Goal: Transaction & Acquisition: Purchase product/service

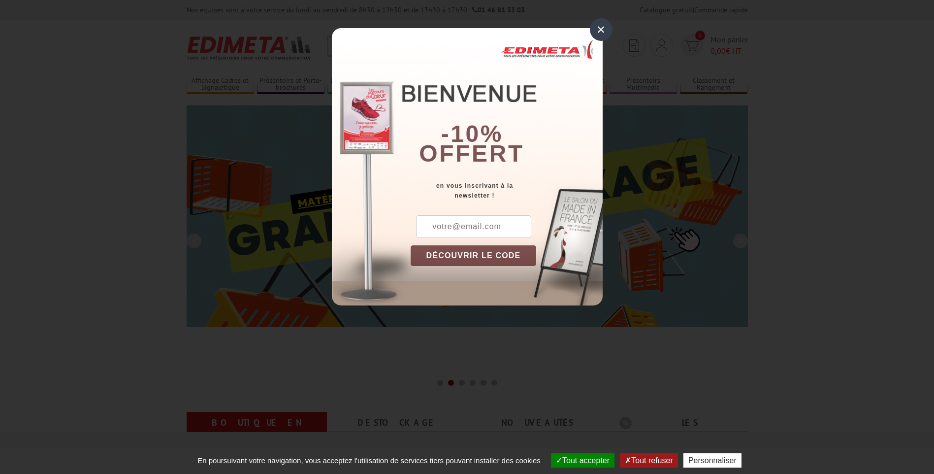
click at [452, 256] on button "DÉCOUVRIR LE CODE" at bounding box center [474, 255] width 126 height 21
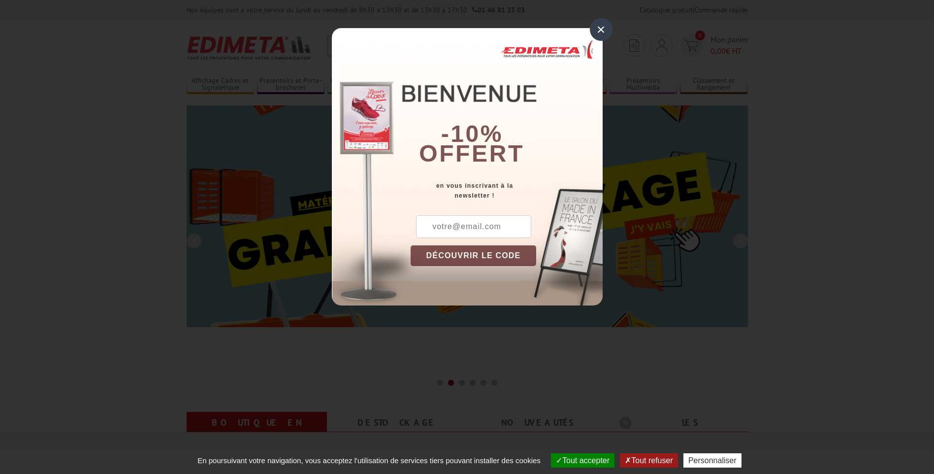
click at [460, 258] on button "DÉCOUVRIR LE CODE" at bounding box center [474, 255] width 126 height 21
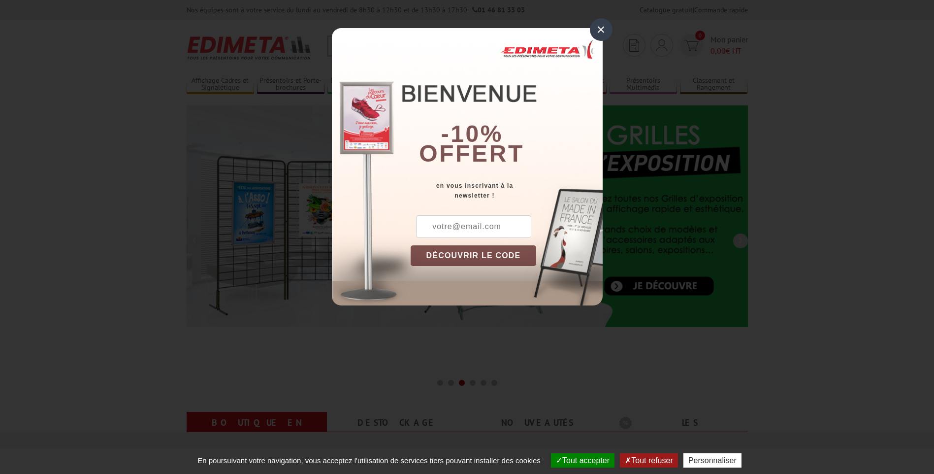
click at [461, 228] on input "text" at bounding box center [473, 226] width 115 height 23
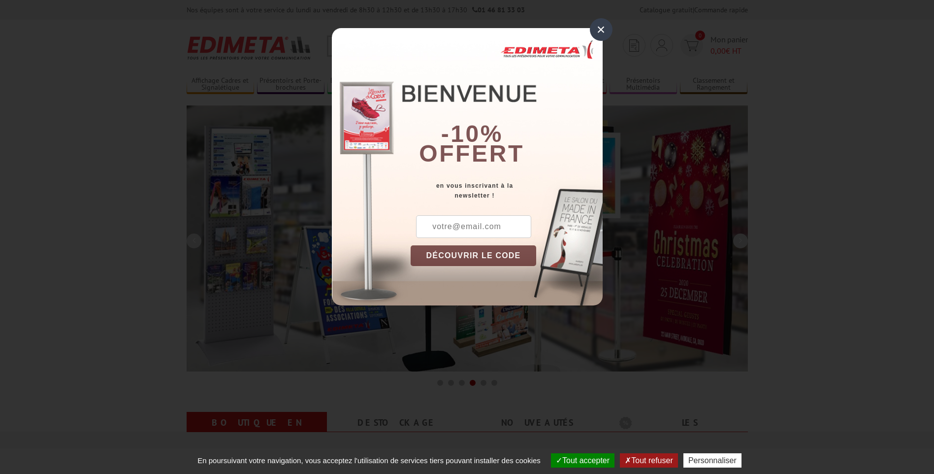
type input "[EMAIL_ADDRESS][DOMAIN_NAME]"
click at [469, 254] on button "DÉCOUVRIR LE CODE" at bounding box center [474, 255] width 126 height 21
click at [456, 253] on button "Copier le code" at bounding box center [464, 255] width 107 height 21
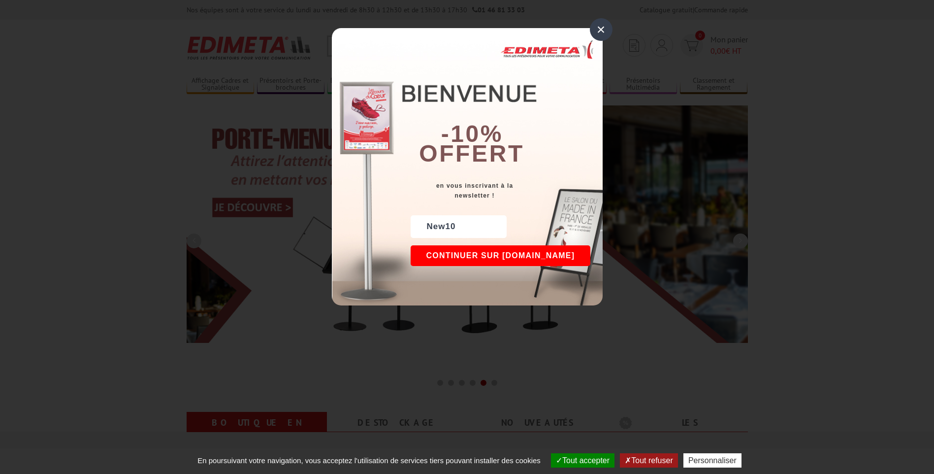
click at [456, 258] on button "Continuer sur edimeta.fr" at bounding box center [501, 255] width 180 height 21
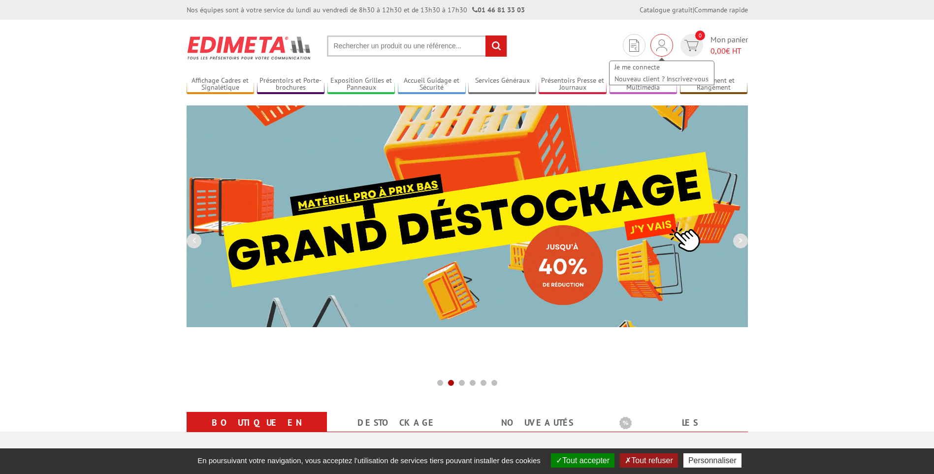
click at [660, 47] on img at bounding box center [662, 45] width 11 height 12
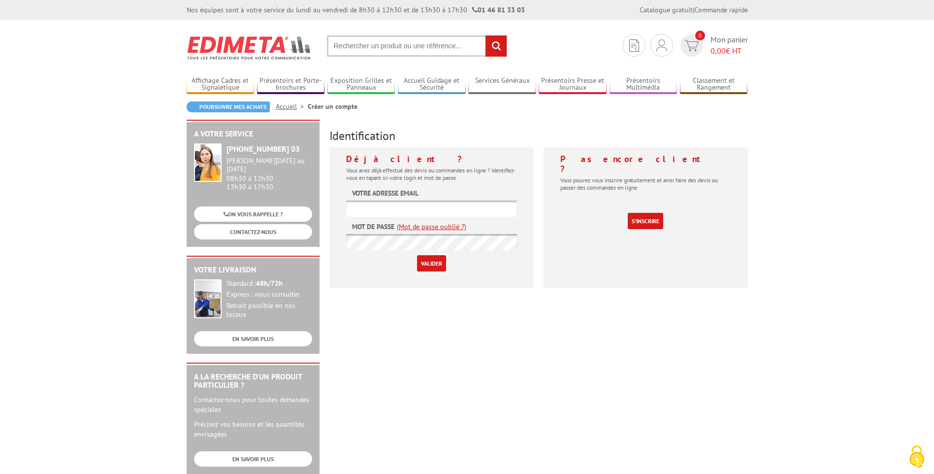
click at [384, 208] on input "text" at bounding box center [431, 208] width 171 height 16
type input "[EMAIL_ADDRESS][DOMAIN_NAME]"
click at [436, 263] on input "Valider" at bounding box center [431, 263] width 29 height 16
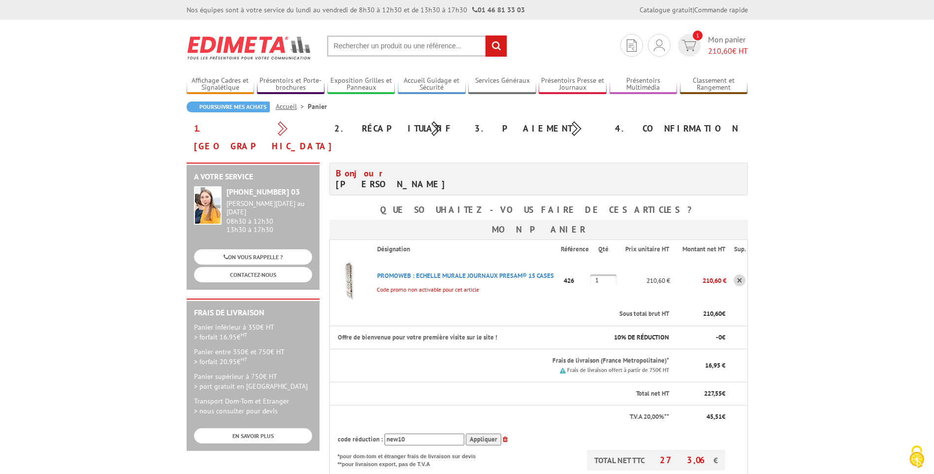
click at [822, 299] on body "Nos équipes sont à votre service du [DATE] au [DATE] de 8h30 à 12h30 et de 13h3…" at bounding box center [467, 433] width 934 height 866
click at [821, 304] on body "Nos équipes sont à votre service du [DATE] au [DATE] de 8h30 à 12h30 et de 13h3…" at bounding box center [467, 433] width 934 height 866
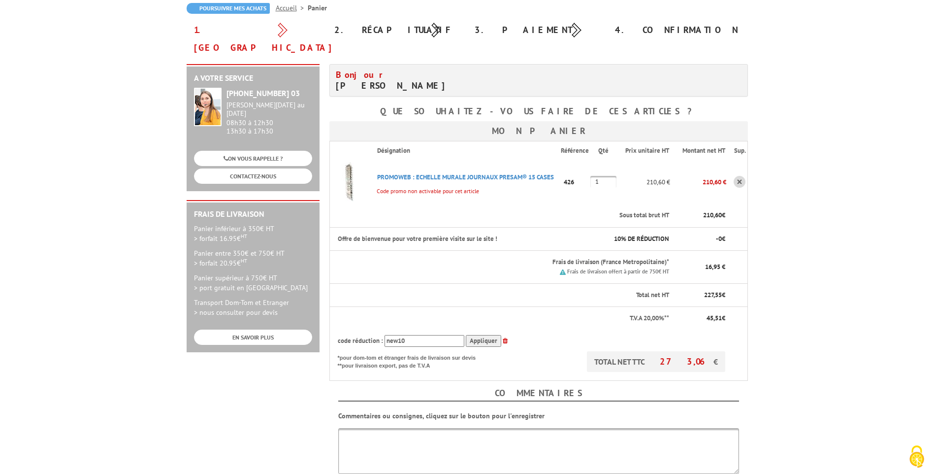
click at [815, 321] on body "Nos équipes sont à votre service du [DATE] au [DATE] de 8h30 à 12h30 et de 13h3…" at bounding box center [467, 334] width 934 height 866
click at [479, 335] on input "Appliquer" at bounding box center [483, 341] width 35 height 12
click at [838, 247] on body "Nos équipes sont à votre service du lundi au vendredi de 8h30 à 12h30 et de 13h…" at bounding box center [467, 334] width 934 height 866
click at [488, 335] on input "Appliquer" at bounding box center [483, 341] width 35 height 12
click at [580, 310] on th "T.V.A 20,00%**" at bounding box center [500, 318] width 341 height 23
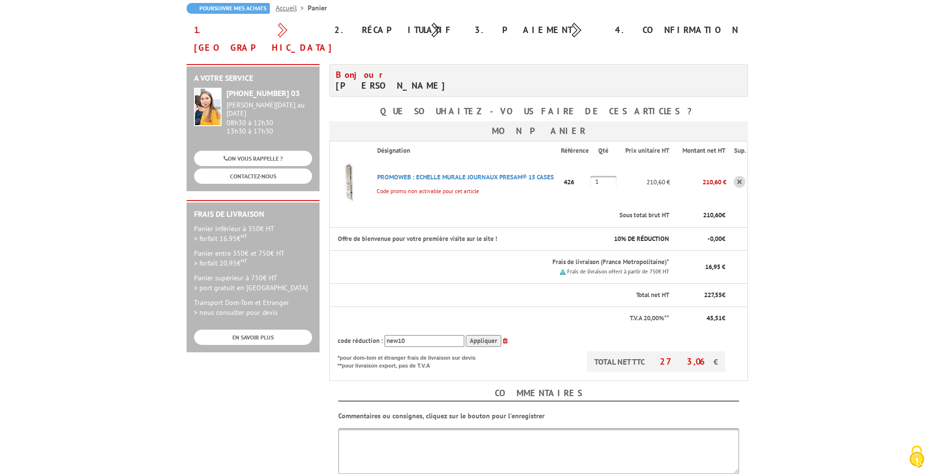
click at [688, 211] on p "210,60 €" at bounding box center [701, 215] width 47 height 9
click at [818, 260] on body "Nos équipes sont à votre service du lundi au vendredi de 8h30 à 12h30 et de 13h…" at bounding box center [467, 334] width 934 height 866
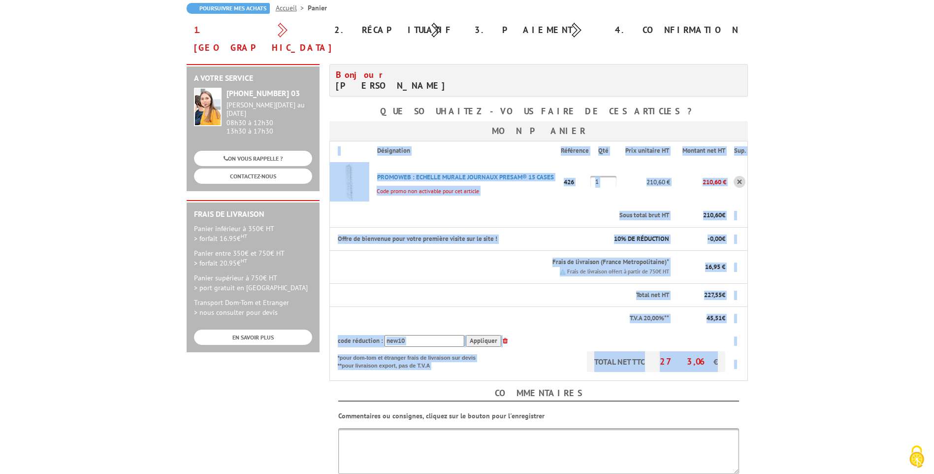
click at [818, 260] on body "Nos équipes sont à votre service du lundi au vendredi de 8h30 à 12h30 et de 13h…" at bounding box center [467, 334] width 934 height 866
drag, startPoint x: 818, startPoint y: 260, endPoint x: 783, endPoint y: 352, distance: 98.3
click at [783, 352] on body "Nos équipes sont à votre service du lundi au vendredi de 8h30 à 12h30 et de 13h…" at bounding box center [467, 334] width 934 height 866
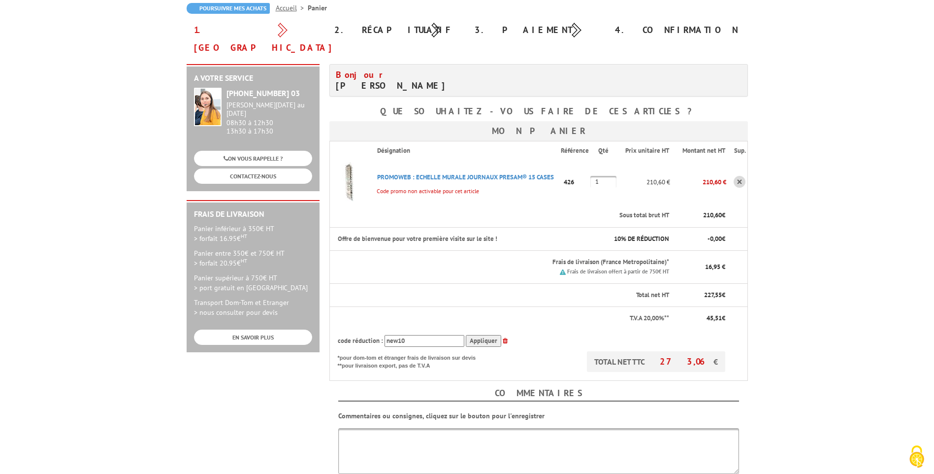
click at [789, 313] on body "Nos équipes sont à votre service du lundi au vendredi de 8h30 à 12h30 et de 13h…" at bounding box center [467, 334] width 934 height 866
click at [786, 328] on body "Nos équipes sont à votre service du lundi au vendredi de 8h30 à 12h30 et de 13h…" at bounding box center [467, 334] width 934 height 866
click at [509, 351] on th "TOTAL NET TTC 273,06 € *pour dom-tom et étranger frais de livraison sur devis *…" at bounding box center [528, 366] width 397 height 30
drag, startPoint x: 793, startPoint y: 208, endPoint x: 785, endPoint y: 208, distance: 7.9
click at [793, 208] on body "Nos équipes sont à votre service du lundi au vendredi de 8h30 à 12h30 et de 13h…" at bounding box center [467, 334] width 934 height 866
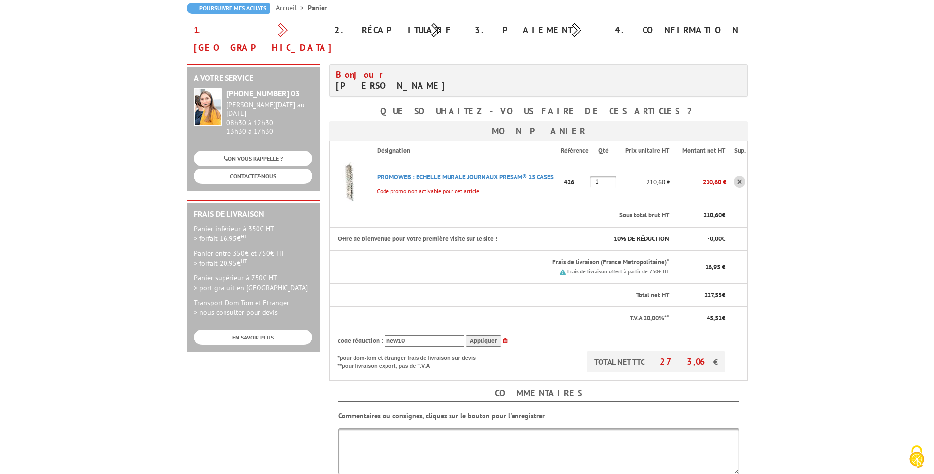
click at [420, 187] on small "Code promo non activable pour cet article" at bounding box center [424, 190] width 110 height 7
click at [421, 204] on th "Sous total brut HT" at bounding box center [519, 215] width 300 height 23
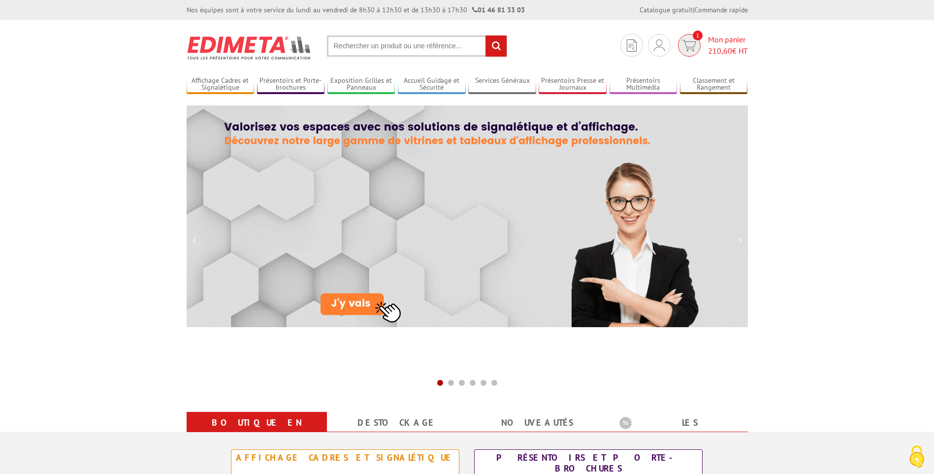
click at [716, 50] on span "210,60" at bounding box center [720, 51] width 24 height 10
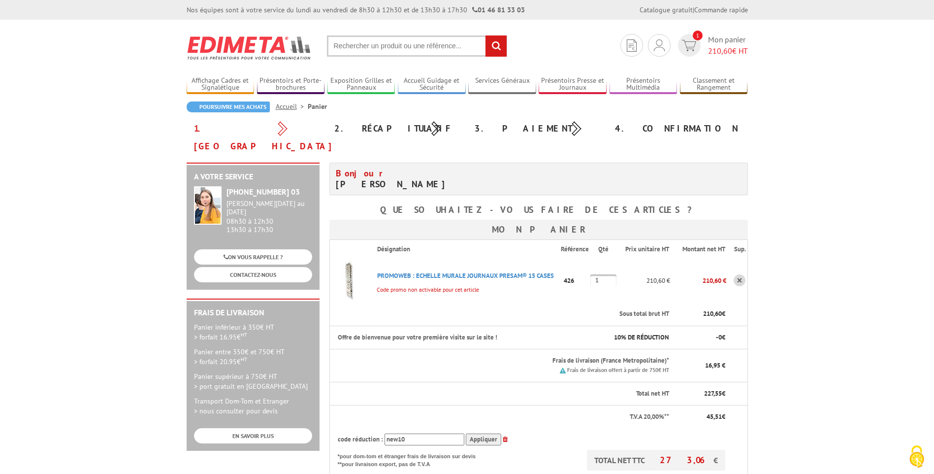
scroll to position [99, 0]
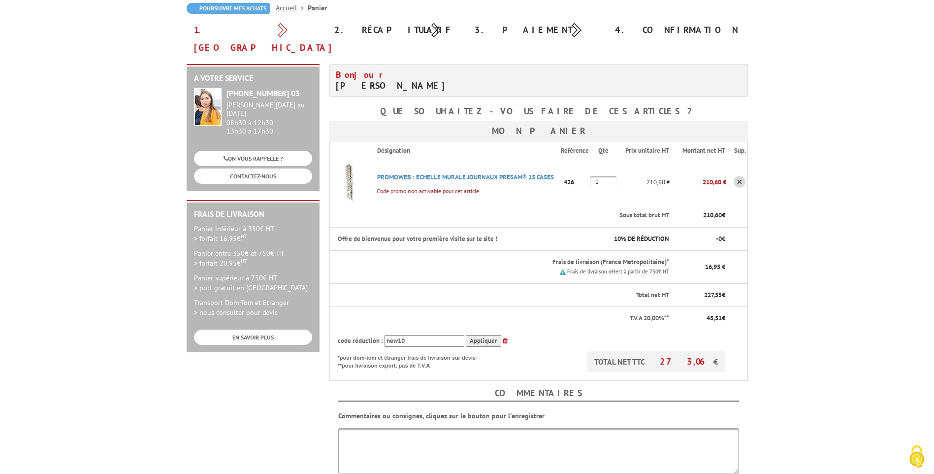
click at [637, 234] on p "10 % DE RÉDUCTION" at bounding box center [633, 238] width 71 height 9
click at [848, 249] on body "Nos équipes sont à votre service du [DATE] au [DATE] de 8h30 à 12h30 et de 13h3…" at bounding box center [467, 334] width 934 height 866
click at [756, 217] on body "Nos équipes sont à votre service du [DATE] au [DATE] de 8h30 à 12h30 et de 13h3…" at bounding box center [467, 334] width 934 height 866
click at [822, 258] on body "Nos équipes sont à votre service du [DATE] au [DATE] de 8h30 à 12h30 et de 13h3…" at bounding box center [467, 334] width 934 height 866
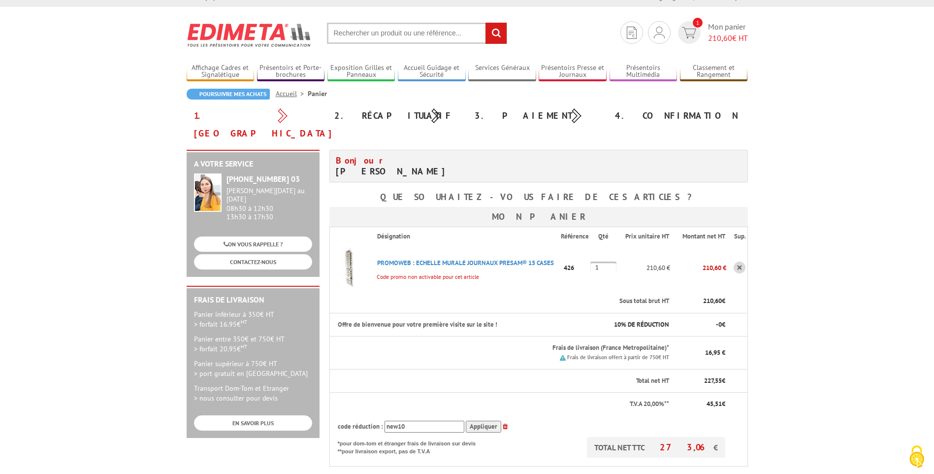
scroll to position [0, 0]
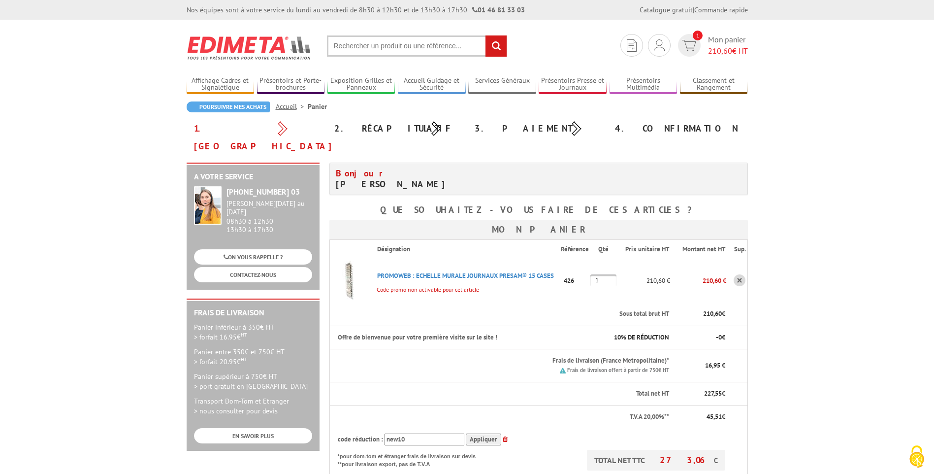
click at [839, 203] on body "Nos équipes sont à votre service du [DATE] au [DATE] de 8h30 à 12h30 et de 13h3…" at bounding box center [467, 433] width 934 height 866
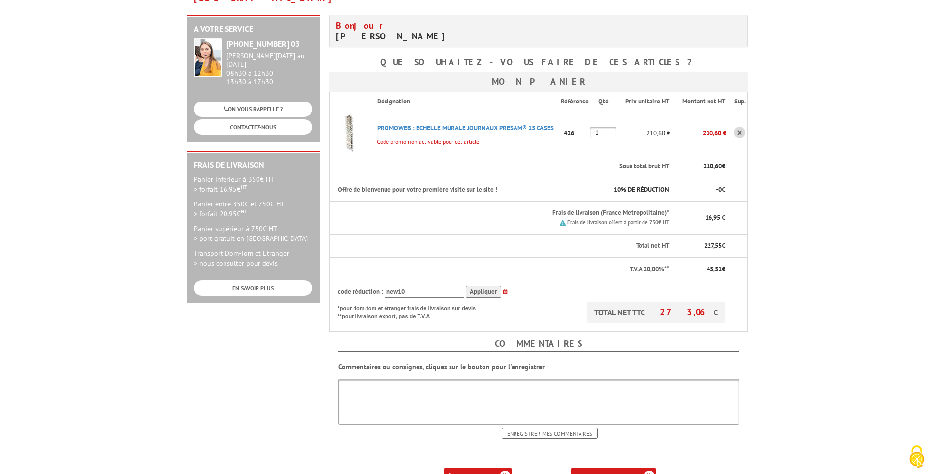
click at [845, 360] on body "Nos équipes sont à votre service du [DATE] au [DATE] de 8h30 à 12h30 et de 13h3…" at bounding box center [467, 285] width 934 height 866
click at [259, 338] on div "A votre service +33 (0)1 46 81 33 03 Du Lundi au Vendredi 08h30 à 12h30 13h30 à…" at bounding box center [467, 249] width 571 height 469
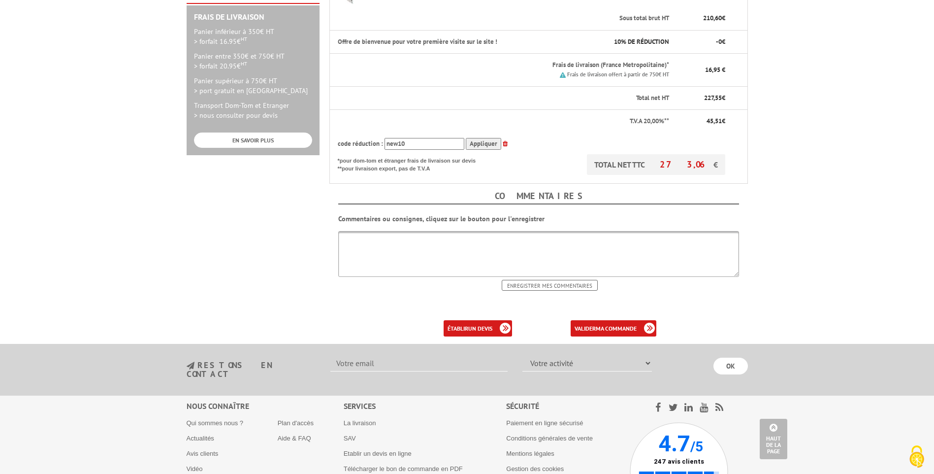
click at [444, 291] on p at bounding box center [539, 296] width 419 height 10
click at [590, 320] on link "valider ma commande" at bounding box center [614, 328] width 86 height 16
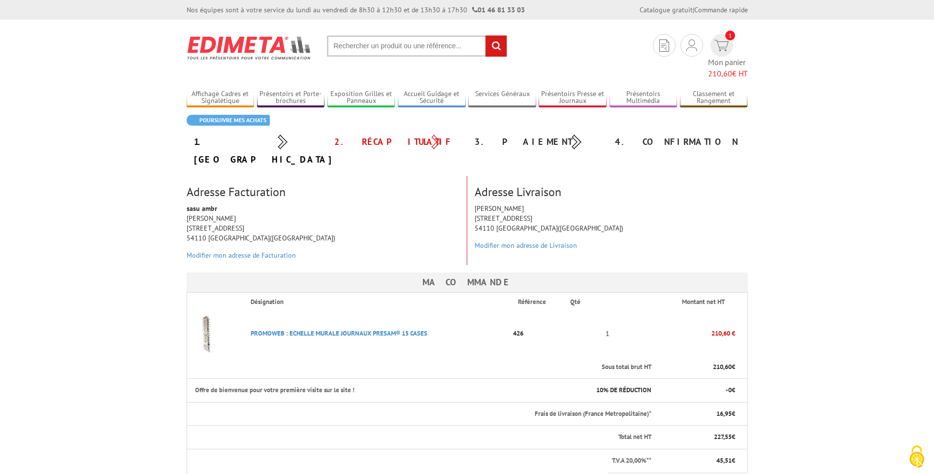
scroll to position [197, 0]
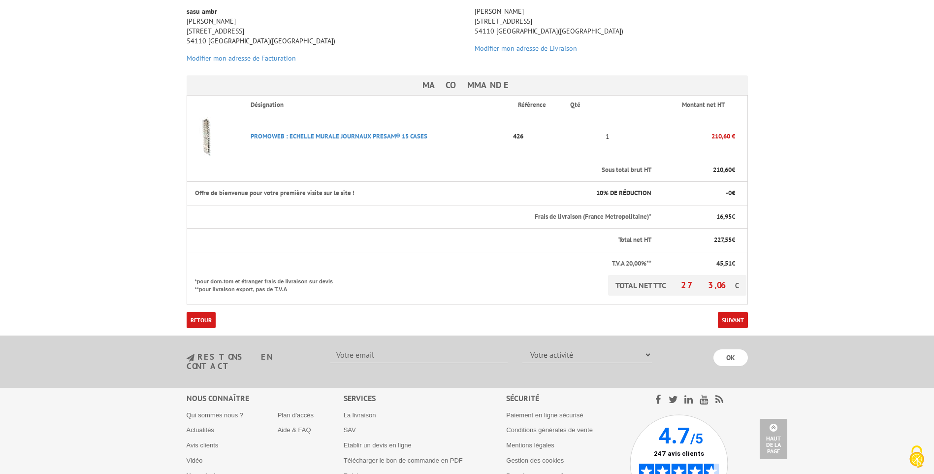
click at [800, 228] on body "Nos équipes sont à votre service du [DATE] au [DATE] de 8h30 à 12h30 et de 13h3…" at bounding box center [467, 183] width 934 height 760
click at [842, 189] on body "Nos équipes sont à votre service du [DATE] au [DATE] de 8h30 à 12h30 et de 13h3…" at bounding box center [467, 183] width 934 height 760
click at [717, 117] on td "210,60 €" at bounding box center [700, 136] width 95 height 44
click at [780, 175] on body "Nos équipes sont à votre service du [DATE] au [DATE] de 8h30 à 12h30 et de 13h3…" at bounding box center [467, 183] width 934 height 760
click at [662, 189] on p "- 0 €" at bounding box center [698, 193] width 74 height 9
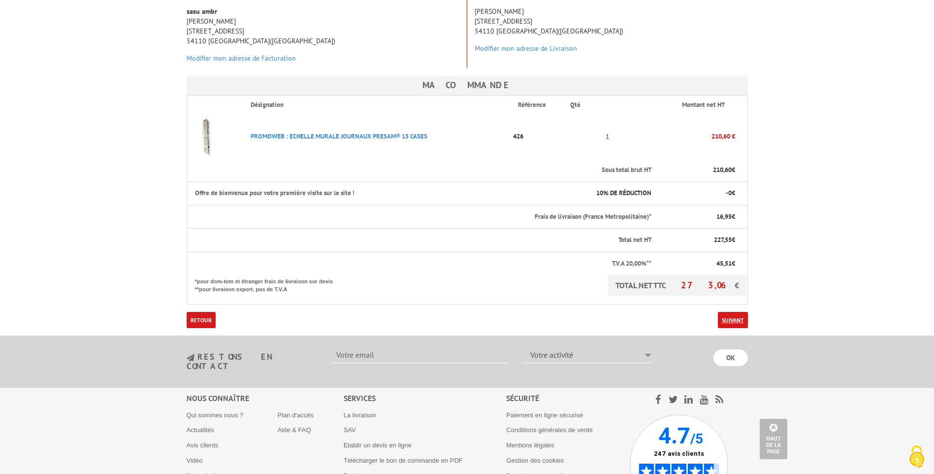
click at [727, 312] on link "Suivant" at bounding box center [733, 320] width 30 height 16
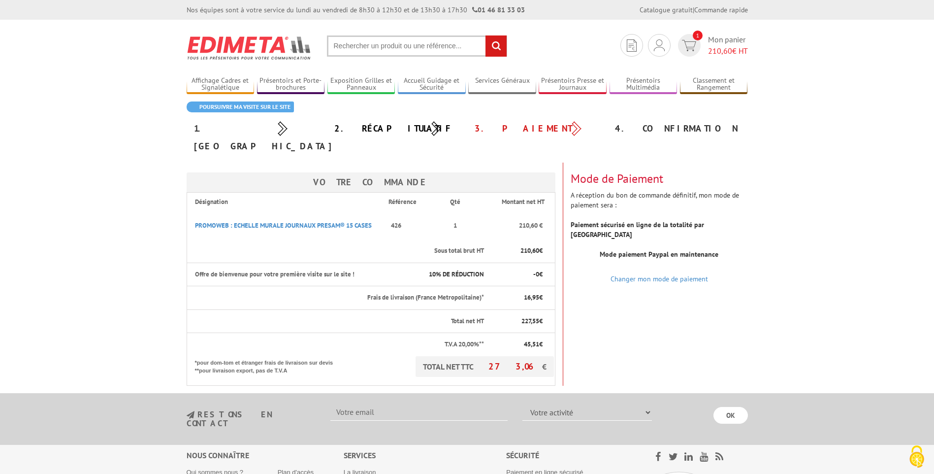
click at [653, 295] on div "Votre Commande Désignation Référence Qté Montant net HT PROMOWEB : ECHELLE MURA…" at bounding box center [467, 274] width 576 height 223
click at [283, 263] on th "Offre de bienvenue pour votre première visite sur le site !" at bounding box center [303, 275] width 232 height 24
click at [436, 270] on p "10 % DE RÉDUCTION" at bounding box center [456, 274] width 58 height 9
click at [231, 263] on th "Offre de bienvenue pour votre première visite sur le site !" at bounding box center [303, 275] width 232 height 24
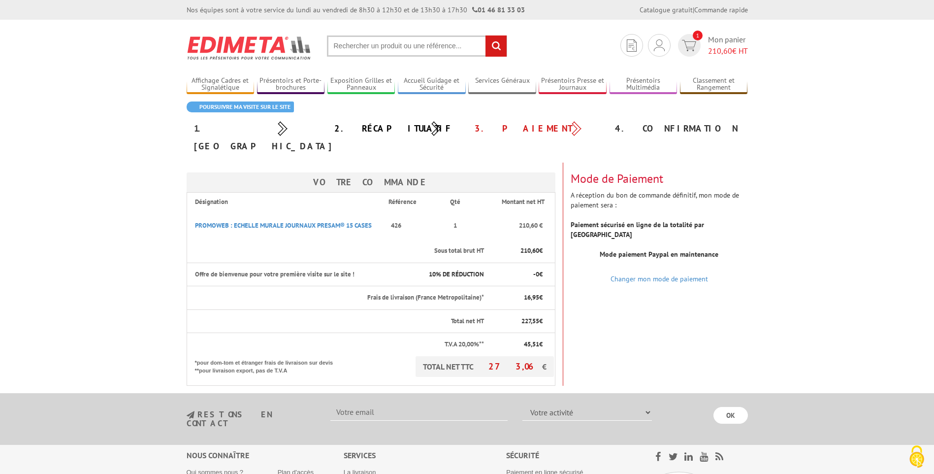
click at [255, 263] on th "Offre de bienvenue pour votre première visite sur le site !" at bounding box center [303, 275] width 232 height 24
click at [539, 270] on p "- 0 €" at bounding box center [518, 274] width 50 height 9
click at [538, 270] on p "- 0 €" at bounding box center [518, 274] width 50 height 9
drag, startPoint x: 538, startPoint y: 258, endPoint x: 615, endPoint y: 295, distance: 85.9
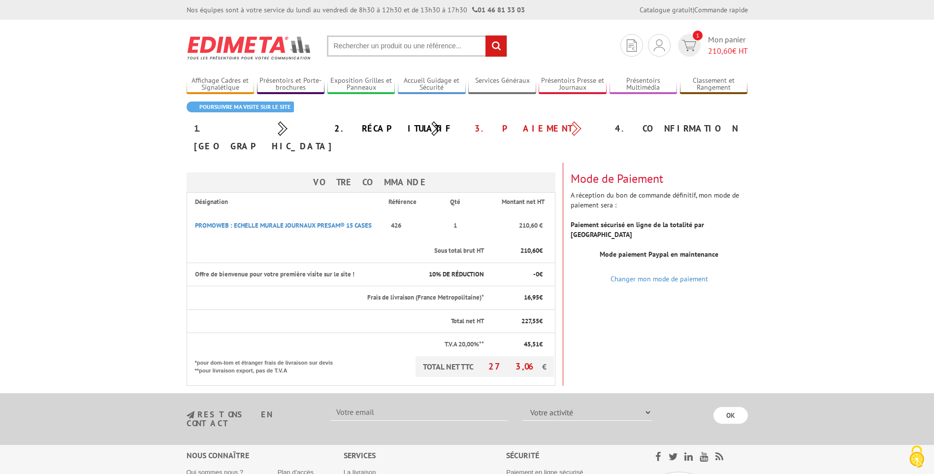
click at [615, 295] on div "Votre Commande Désignation Référence Qté Montant net HT PROMOWEB : ECHELLE MURA…" at bounding box center [467, 274] width 576 height 223
click at [632, 299] on div "Votre Commande Désignation Référence Qté Montant net HT PROMOWEB : ECHELLE MURA…" at bounding box center [467, 274] width 576 height 223
click at [638, 220] on strong "Paiement sécurisé en ligne de la totalité par [GEOGRAPHIC_DATA]" at bounding box center [637, 229] width 133 height 19
click at [599, 297] on div "Votre Commande Désignation Référence Qté Montant net HT PROMOWEB : ECHELLE MURA…" at bounding box center [467, 274] width 576 height 223
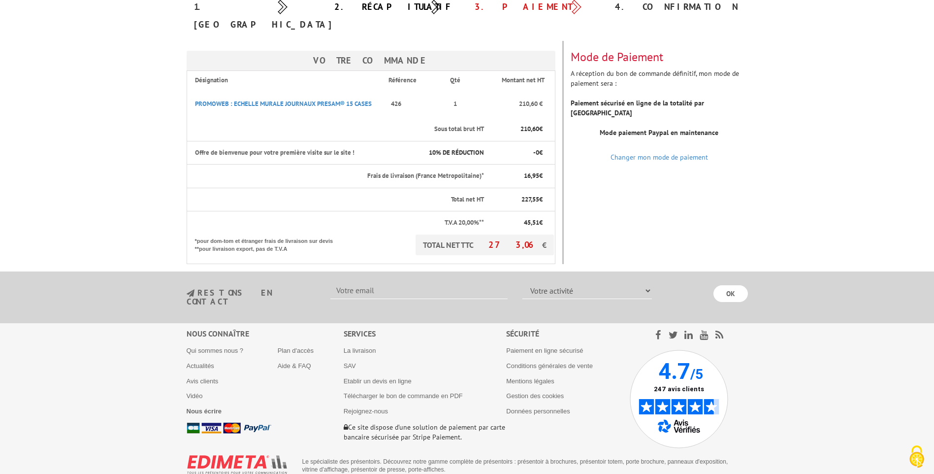
click at [626, 197] on div "Votre Commande Désignation Référence Qté Montant net HT PROMOWEB : ECHELLE MURA…" at bounding box center [467, 152] width 576 height 223
click at [538, 239] on span "273,06" at bounding box center [516, 244] width 54 height 11
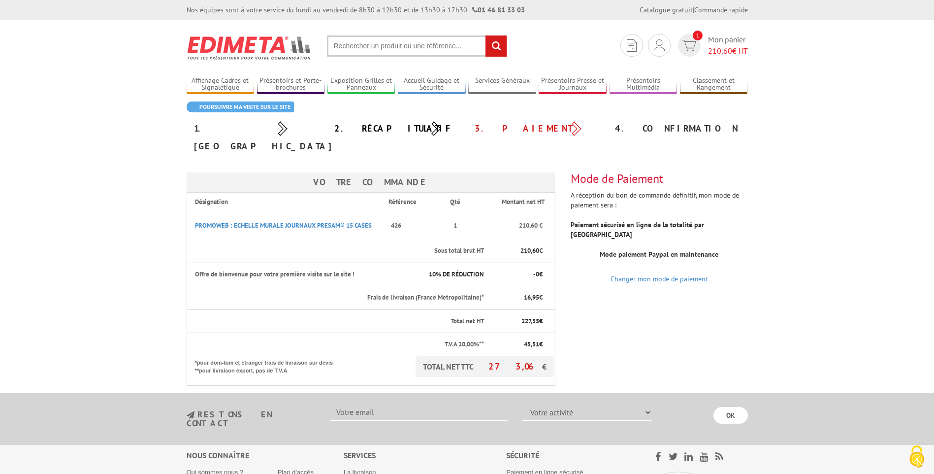
click at [639, 125] on div "4. Confirmation" at bounding box center [678, 129] width 140 height 18
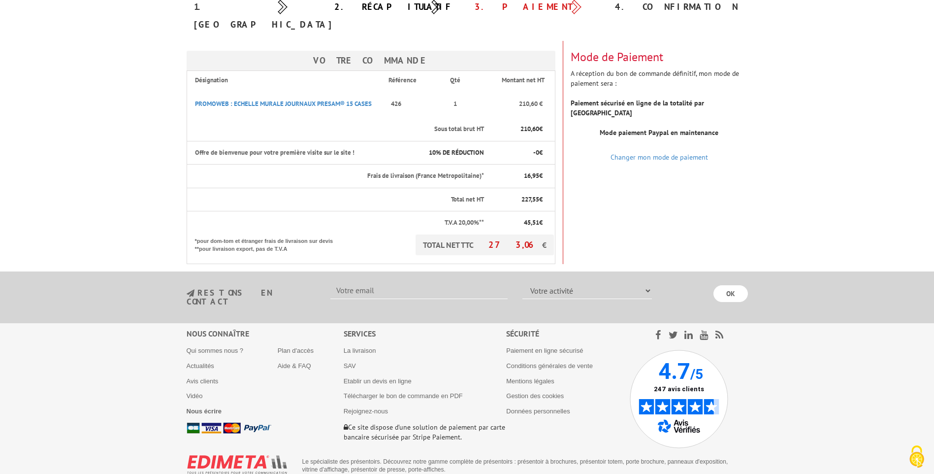
click at [795, 334] on footer "Nous connaître Qui sommes nous ? Actualités Avis clients Vidéo Nous écrire Plan…" at bounding box center [467, 410] width 934 height 175
click at [736, 285] on input "OK" at bounding box center [731, 293] width 34 height 17
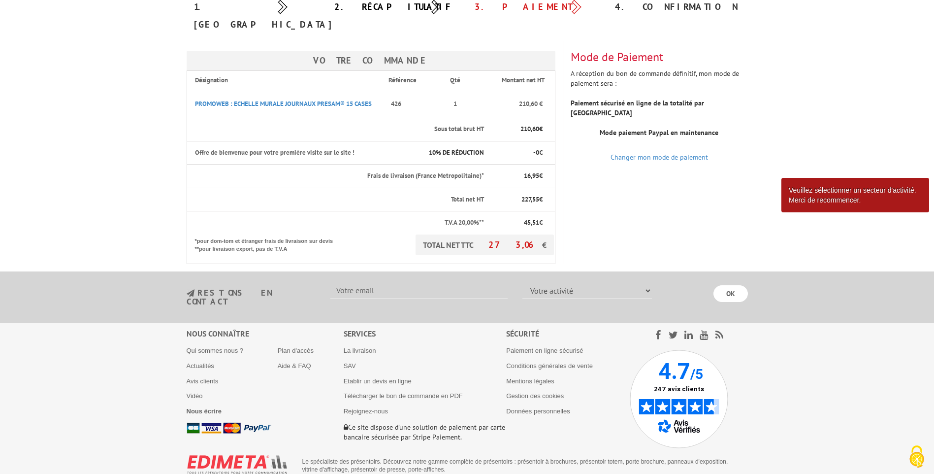
click at [393, 282] on input "text" at bounding box center [418, 290] width 177 height 17
type input "contact@ambr.fr"
click at [546, 282] on select "Votre activité Administrations et collectivités Magasins et commerces Entrepris…" at bounding box center [588, 290] width 130 height 17
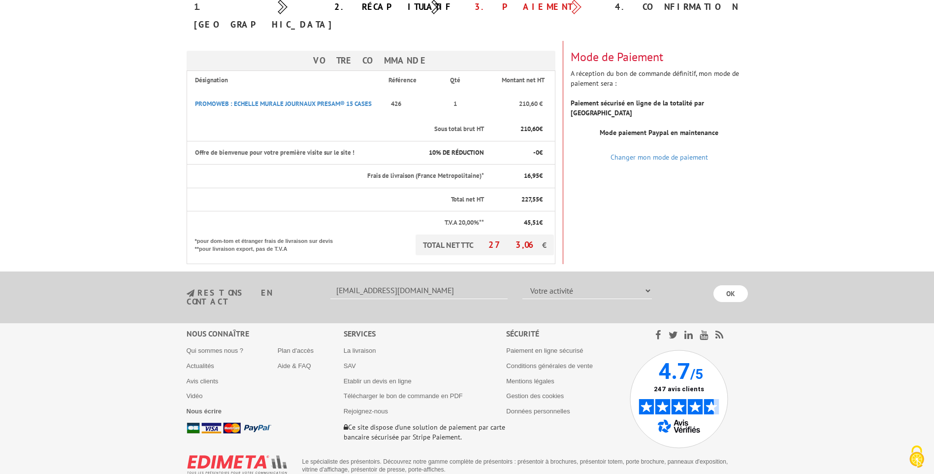
select select "878"
click at [523, 282] on select "Votre activité Administrations et collectivités Magasins et commerces Entrepris…" at bounding box center [588, 290] width 130 height 17
click at [726, 285] on input "OK" at bounding box center [731, 293] width 34 height 17
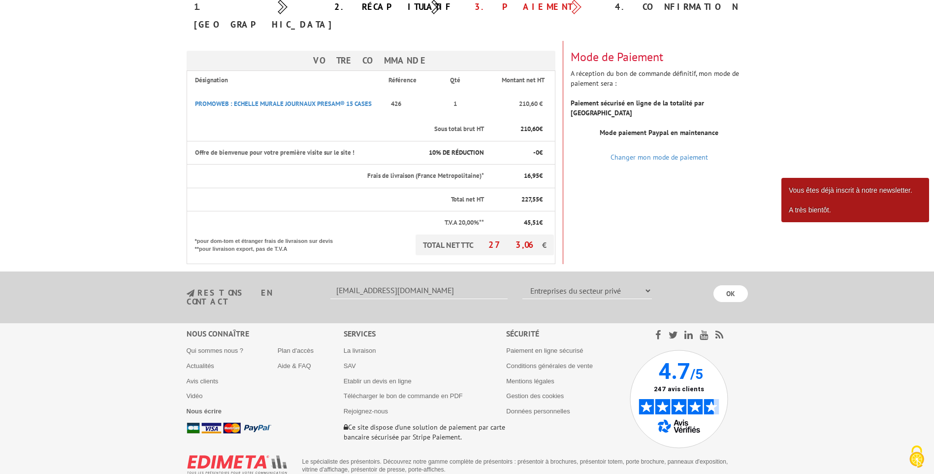
click at [823, 191] on article "Vous êtes déjà inscrit à notre newsletter. A très bientôt." at bounding box center [856, 200] width 148 height 44
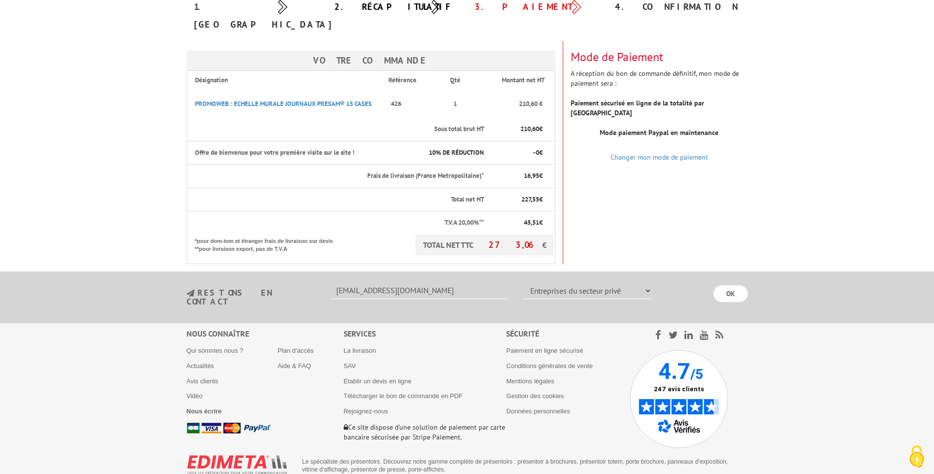
click at [708, 196] on div "Votre Commande Désignation Référence Qté Montant net HT PROMOWEB : ECHELLE MURA…" at bounding box center [467, 152] width 576 height 223
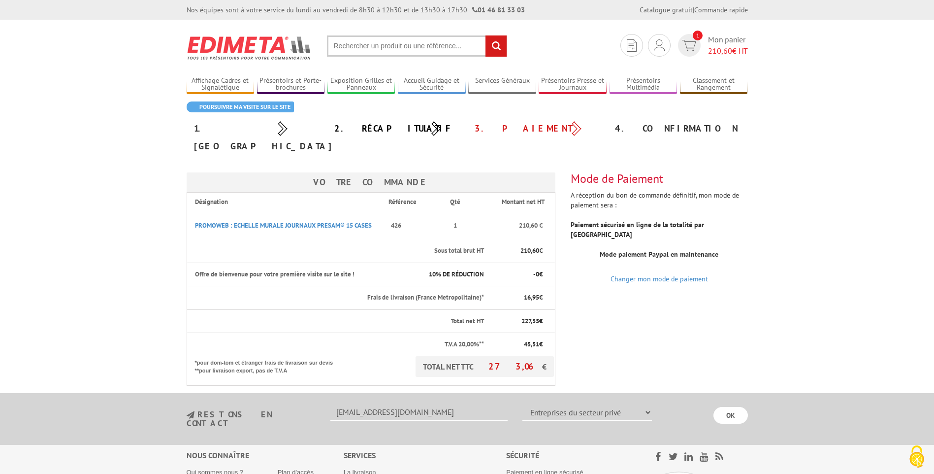
click at [768, 165] on body "Nos équipes sont à votre service du lundi au vendredi de 8h30 à 12h30 et de 13h…" at bounding box center [467, 310] width 934 height 620
click at [661, 125] on div "4. Confirmation" at bounding box center [678, 129] width 140 height 18
click at [264, 221] on link "PROMOWEB : ECHELLE MURALE JOURNAUX PRESAM® 15 CASES" at bounding box center [283, 225] width 177 height 8
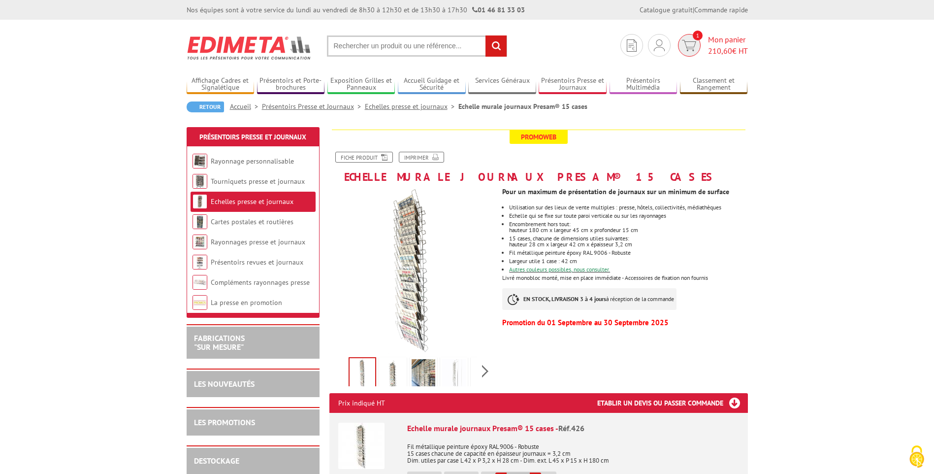
click at [712, 49] on span "210,60" at bounding box center [720, 51] width 24 height 10
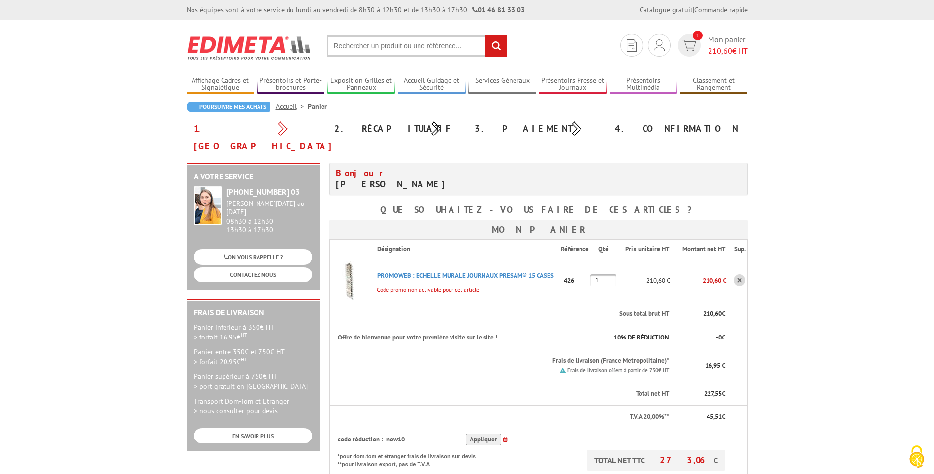
scroll to position [99, 0]
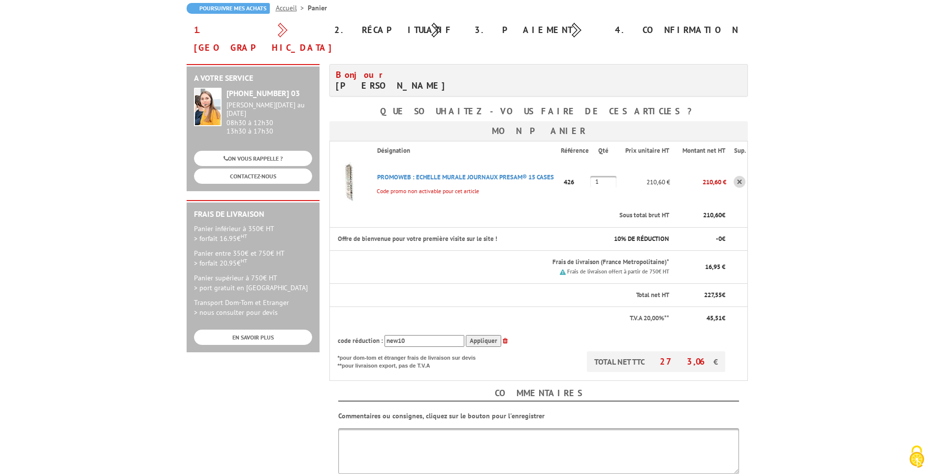
click at [840, 327] on body "Nos équipes sont à votre service du [DATE] au [DATE] de 8h30 à 12h30 et de 13h3…" at bounding box center [467, 334] width 934 height 866
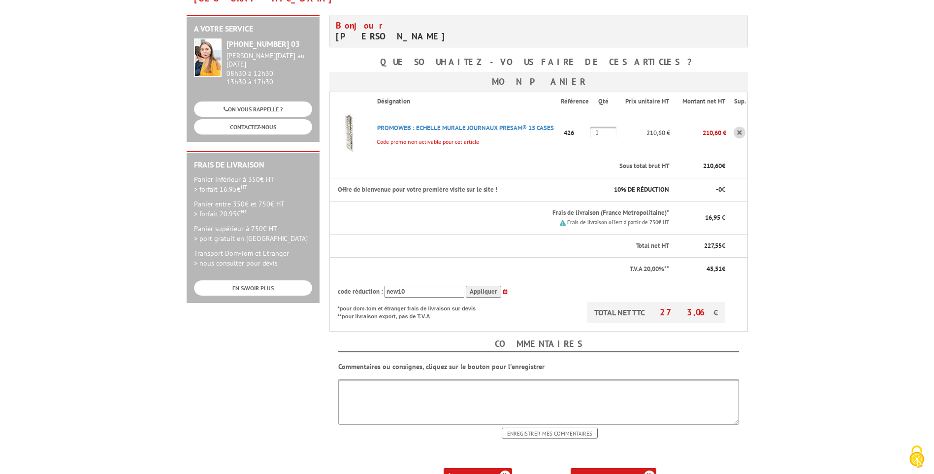
click at [475, 286] on input "Appliquer" at bounding box center [483, 292] width 35 height 12
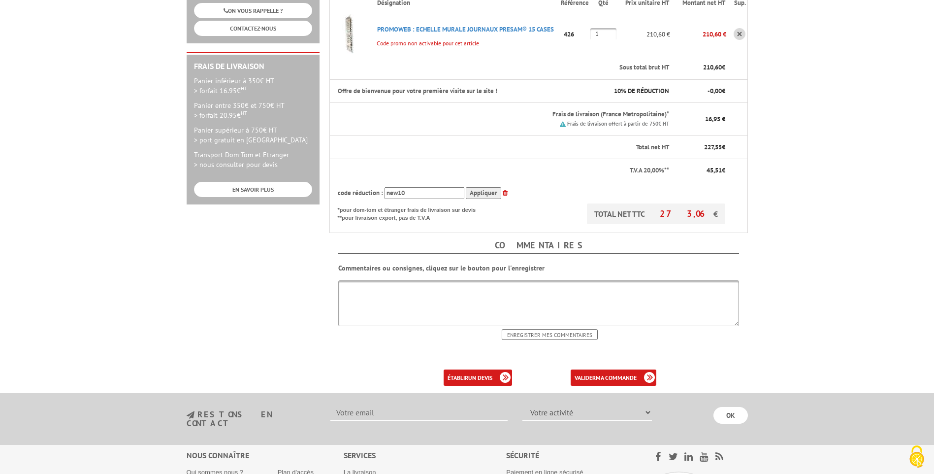
scroll to position [345, 0]
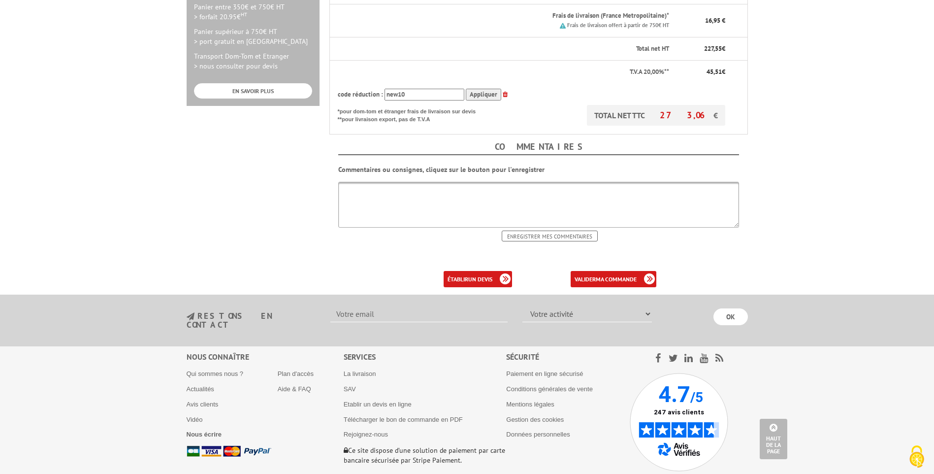
click at [543, 271] on div "valider ma commande" at bounding box center [592, 279] width 144 height 16
click at [550, 253] on div "Bonjour Mr. goliot sebastien Que souhaitez-vous faire de ces articles ? Mon pan…" at bounding box center [539, 52] width 429 height 469
click at [588, 271] on link "valider ma commande" at bounding box center [614, 279] width 86 height 16
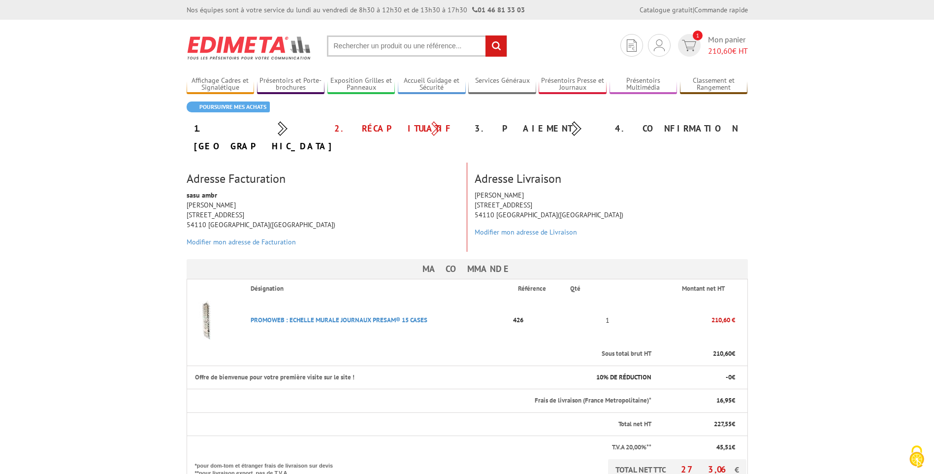
click at [289, 342] on th "Sous total brut HT" at bounding box center [420, 353] width 466 height 23
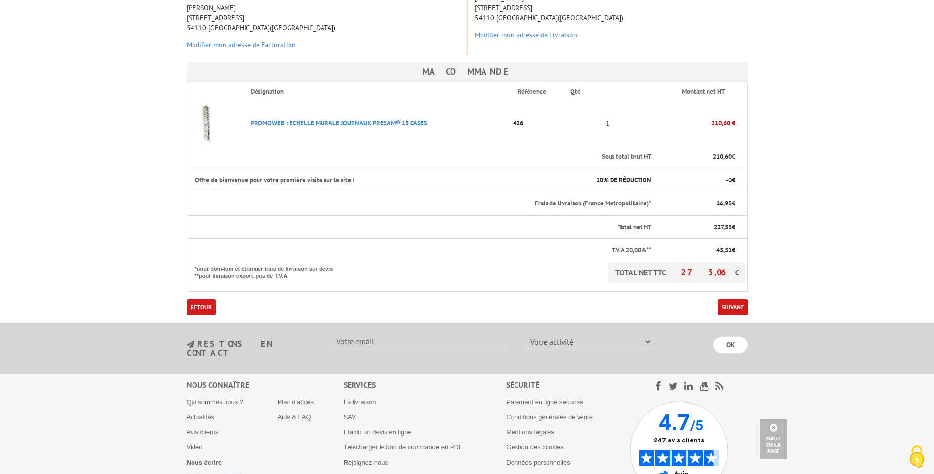
click at [860, 231] on body "Nos équipes sont à votre service du [DATE] au [DATE] de 8h30 à 12h30 et de 13h3…" at bounding box center [467, 176] width 934 height 747
click at [732, 299] on link "Suivant" at bounding box center [733, 307] width 30 height 16
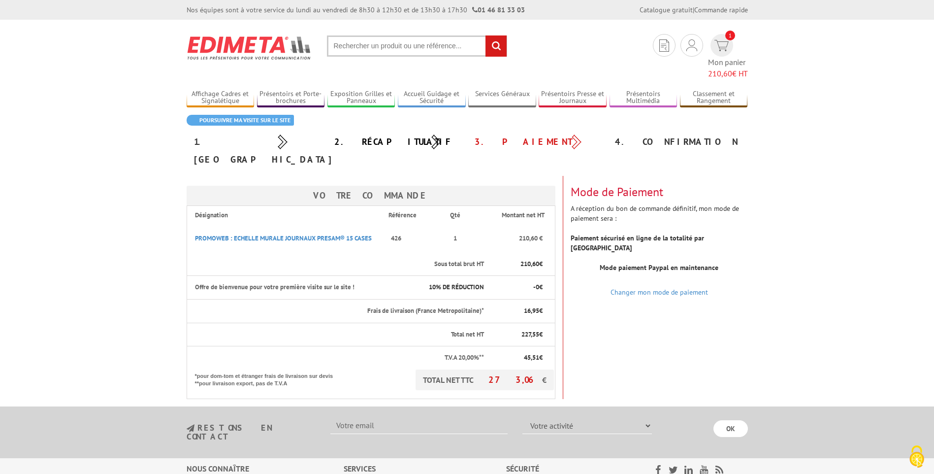
click at [732, 286] on div "Votre Commande Désignation Référence Qté Montant net HT PROMOWEB : ECHELLE MURA…" at bounding box center [467, 287] width 576 height 223
click at [679, 233] on strong "Paiement sécurisé en ligne de la totalité par [GEOGRAPHIC_DATA]" at bounding box center [637, 242] width 133 height 19
click at [699, 178] on div "Mode de Paiement A réception du bon de commande définitif, mon mode de paiement…" at bounding box center [659, 234] width 192 height 117
click at [601, 185] on div "Mode de Paiement A réception du bon de commande définitif, mon mode de paiement…" at bounding box center [659, 234] width 192 height 117
click at [623, 288] on link "Changer mon mode de paiement" at bounding box center [660, 292] width 98 height 9
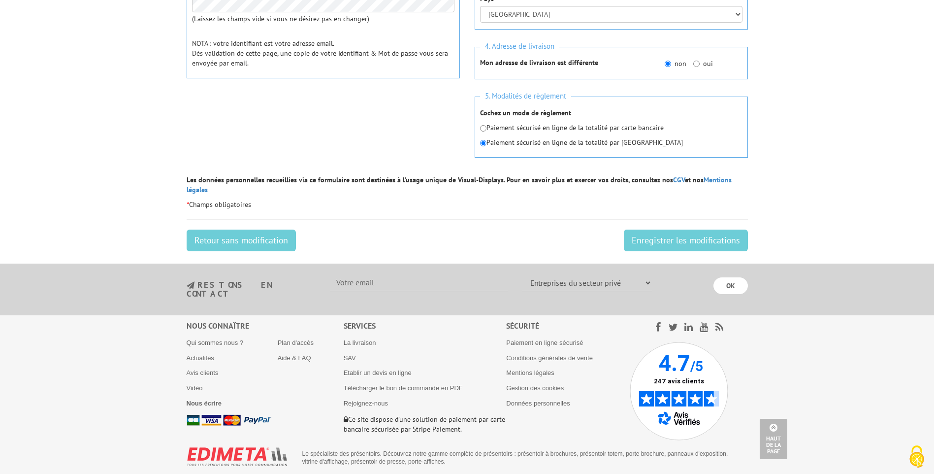
scroll to position [363, 0]
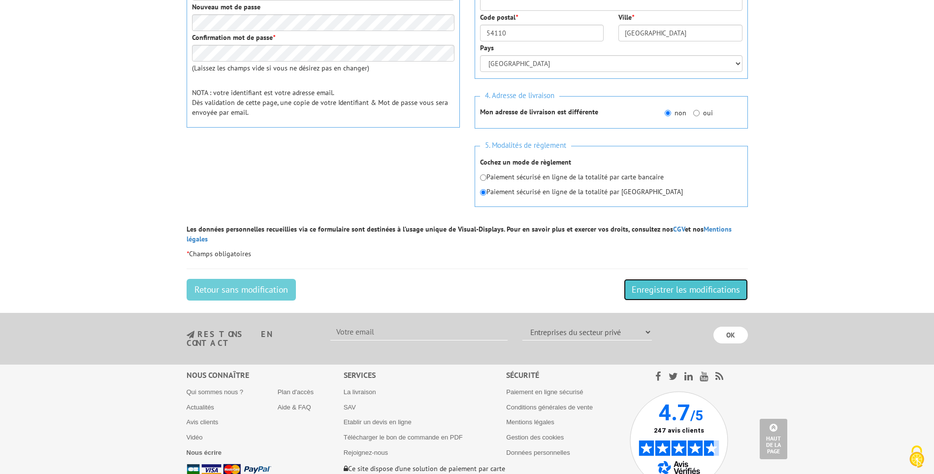
click at [669, 281] on input "Enregistrer les modifications" at bounding box center [686, 290] width 124 height 22
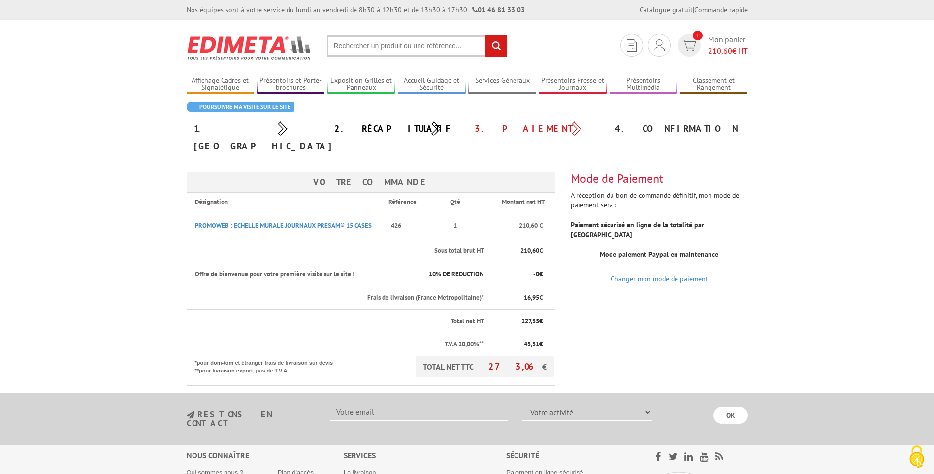
click at [663, 330] on div "Votre Commande Désignation Référence Qté Montant net HT PROMOWEB : ECHELLE MURA…" at bounding box center [467, 274] width 576 height 223
click at [617, 170] on div "Mode de Paiement A réception du bon de commande définitif, mon mode de paiement…" at bounding box center [659, 221] width 192 height 117
click at [612, 190] on div "Mode de Paiement A réception du bon de commande définitif, mon mode de paiement…" at bounding box center [659, 221] width 192 height 117
click at [641, 274] on link "Changer mon mode de paiement" at bounding box center [660, 278] width 98 height 9
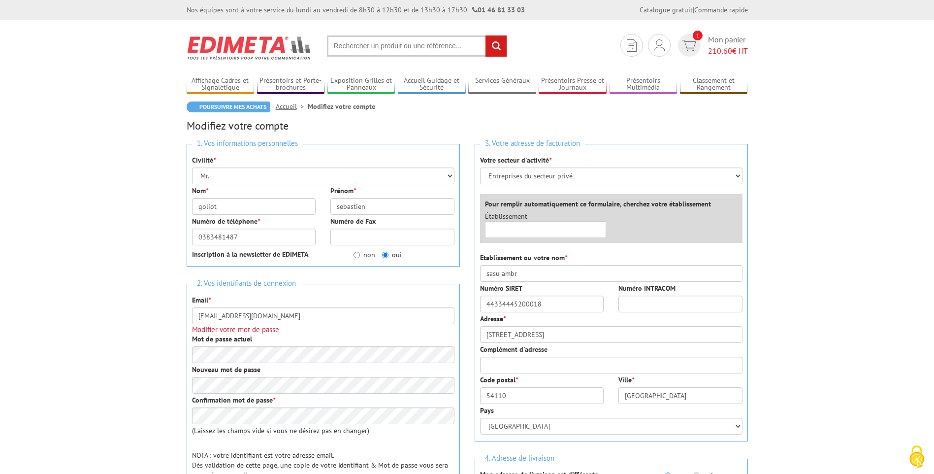
scroll to position [148, 0]
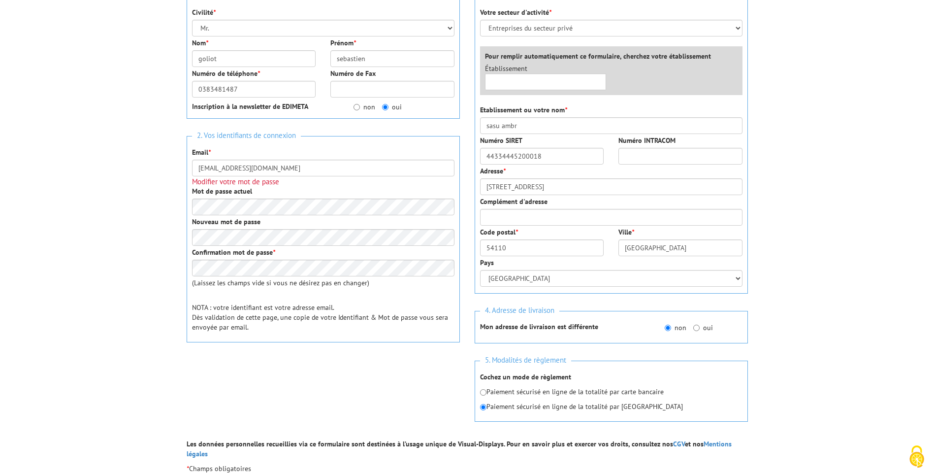
click at [589, 394] on p "Paiement sécurisé en ligne de la totalité par carte bancaire" at bounding box center [611, 392] width 263 height 10
click at [482, 390] on input "radio" at bounding box center [483, 392] width 6 height 6
radio input "true"
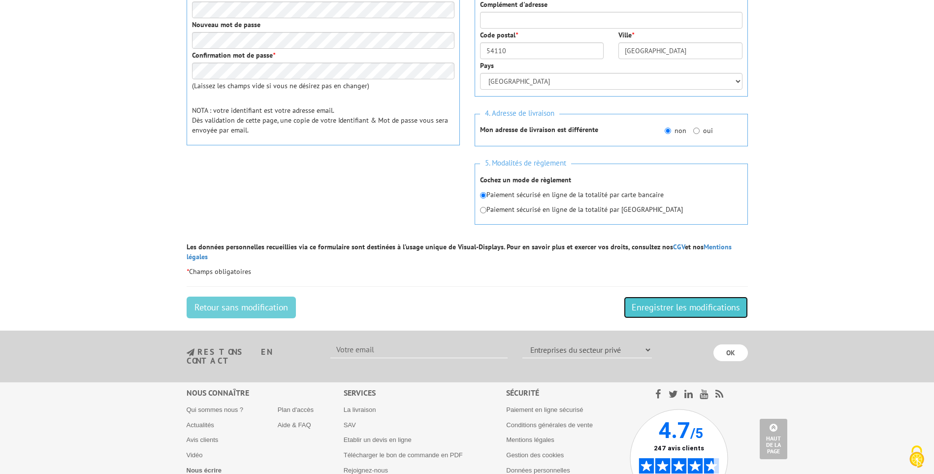
click at [659, 297] on input "Enregistrer les modifications" at bounding box center [686, 308] width 124 height 22
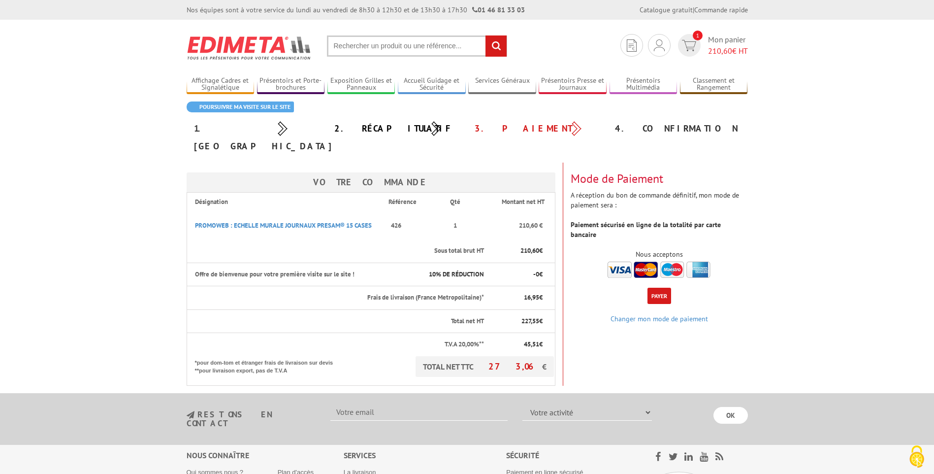
click at [669, 327] on div "Votre Commande Désignation Référence Qté Montant net HT PROMOWEB : ECHELLE MURA…" at bounding box center [467, 274] width 576 height 223
click at [657, 314] on link "Changer mon mode de paiement" at bounding box center [660, 318] width 98 height 9
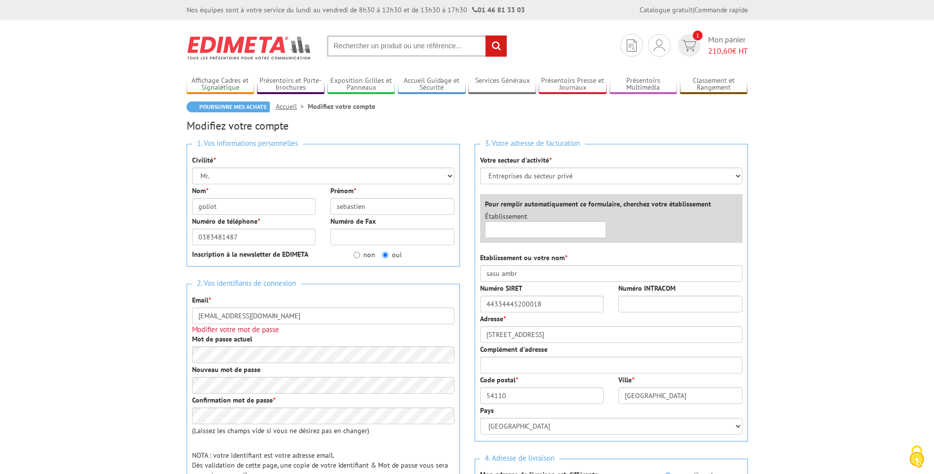
scroll to position [246, 0]
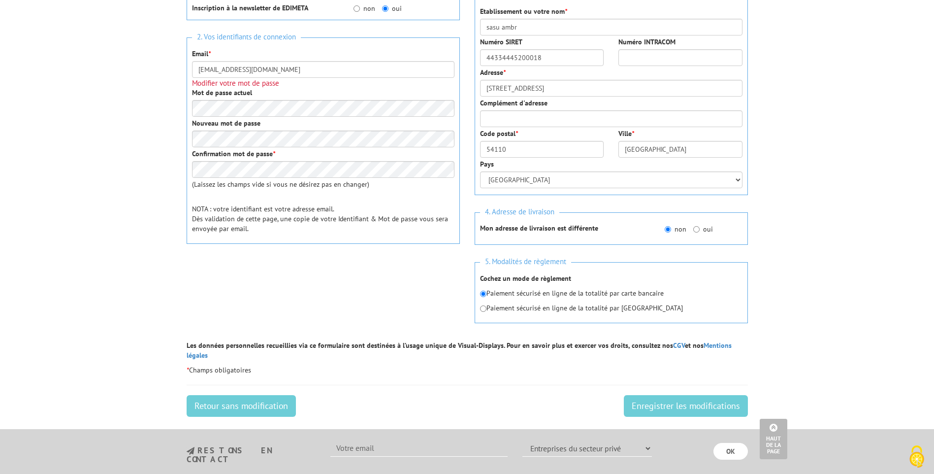
click at [528, 310] on p "Paiement sécurisé en ligne de la totalité par Paypal" at bounding box center [611, 308] width 263 height 10
click at [485, 310] on input "radio" at bounding box center [483, 308] width 6 height 6
radio input "true"
click at [687, 397] on input "Enregistrer les modifications" at bounding box center [686, 406] width 124 height 22
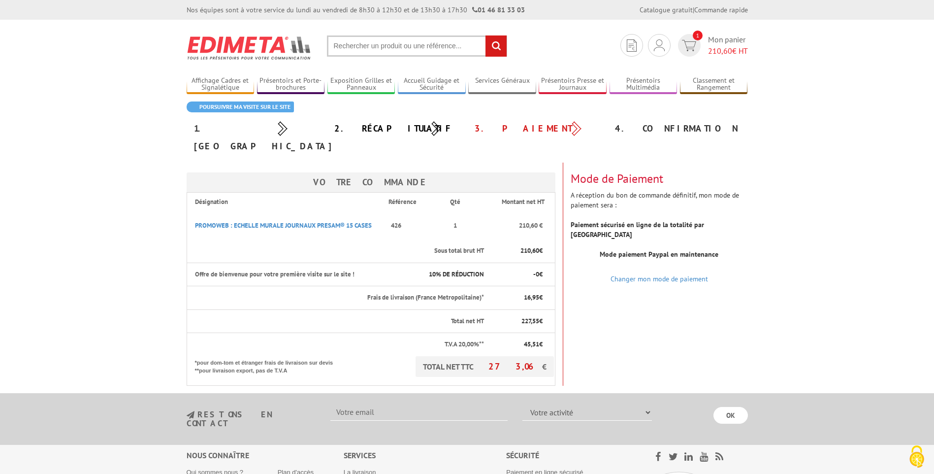
click at [632, 249] on div "Mode paiement Paypal en maintenance" at bounding box center [659, 256] width 192 height 15
click at [635, 250] on b "Mode paiement Paypal en maintenance" at bounding box center [659, 254] width 119 height 9
drag, startPoint x: 635, startPoint y: 229, endPoint x: 616, endPoint y: 203, distance: 31.3
click at [616, 220] on strong "Paiement sécurisé en ligne de la totalité par Paypal" at bounding box center [637, 229] width 133 height 19
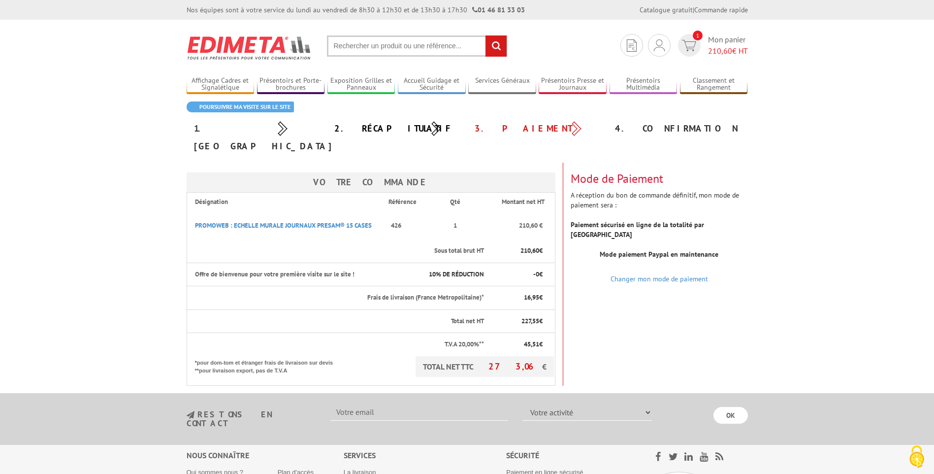
click at [616, 220] on strong "Paiement sécurisé en ligne de la totalité par Paypal" at bounding box center [637, 229] width 133 height 19
click at [675, 220] on strong "Paiement sécurisé en ligne de la totalité par Paypal" at bounding box center [637, 229] width 133 height 19
click at [700, 272] on div "Votre Commande Désignation Référence Qté Montant net HT PROMOWEB : ECHELLE MURA…" at bounding box center [467, 274] width 576 height 223
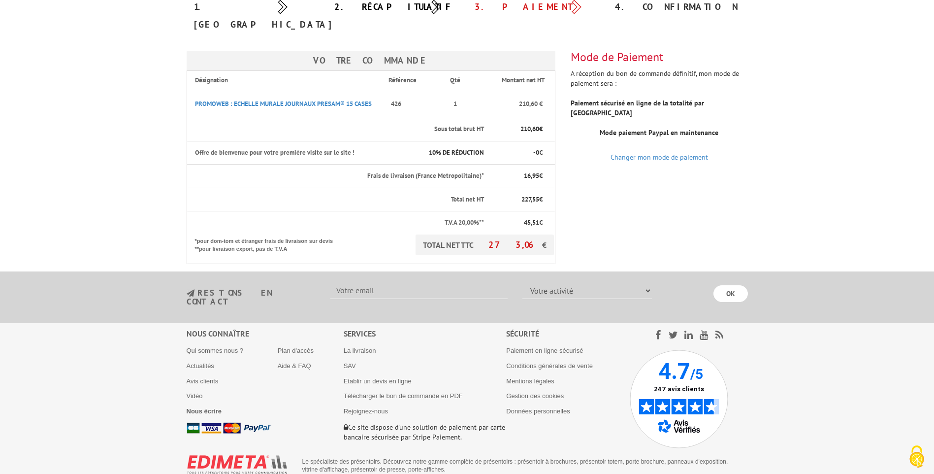
click at [667, 210] on div "Votre Commande Désignation Référence Qté Montant net HT PROMOWEB : ECHELLE MURA…" at bounding box center [467, 152] width 576 height 223
click at [205, 407] on b "Nous écrire" at bounding box center [204, 410] width 35 height 7
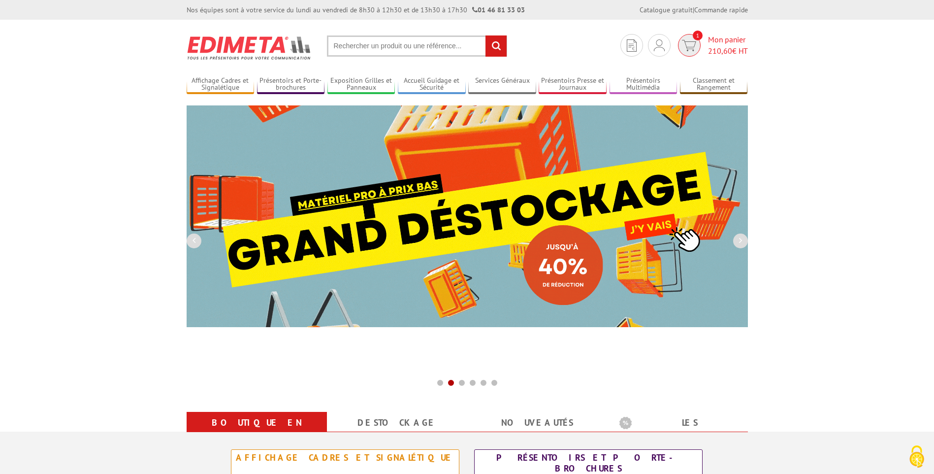
click at [709, 41] on span "Mon panier 210,60 € HT" at bounding box center [728, 45] width 40 height 23
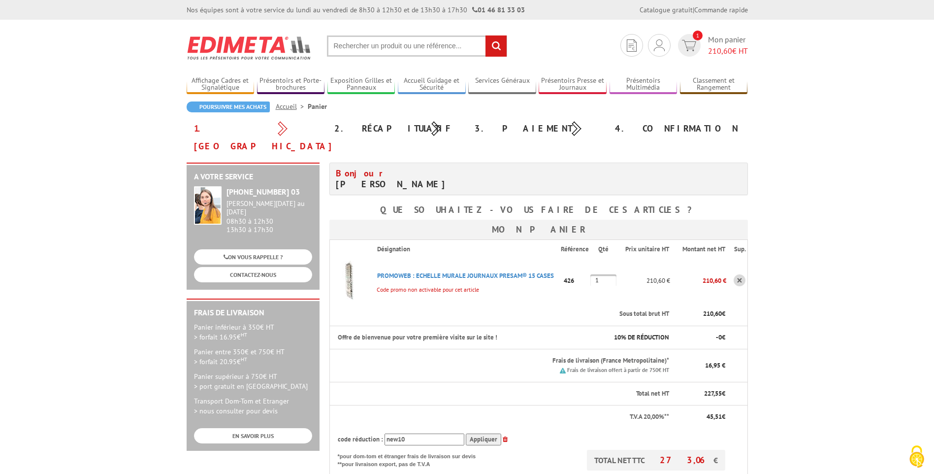
click at [841, 307] on body "Nos équipes sont à votre service du [DATE] au [DATE] de 8h30 à 12h30 et de 13h3…" at bounding box center [467, 433] width 934 height 866
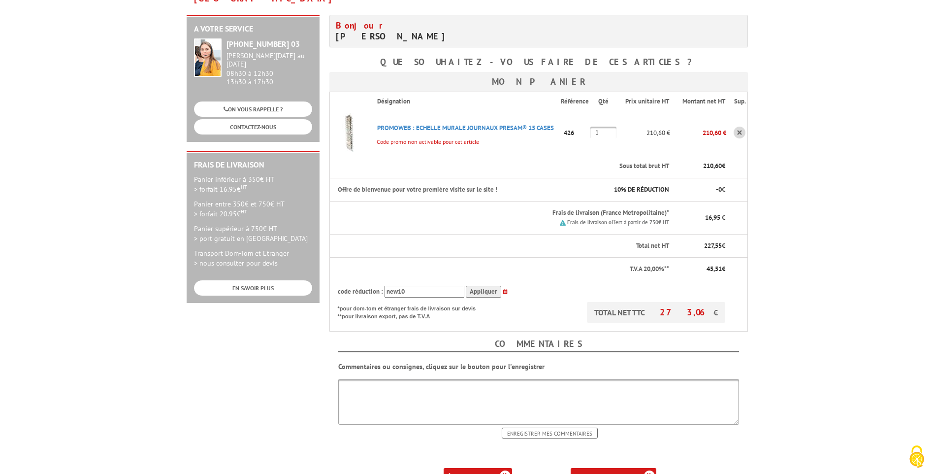
click at [482, 286] on input "Appliquer" at bounding box center [483, 292] width 35 height 12
click at [481, 286] on input "Appliquer" at bounding box center [483, 292] width 35 height 12
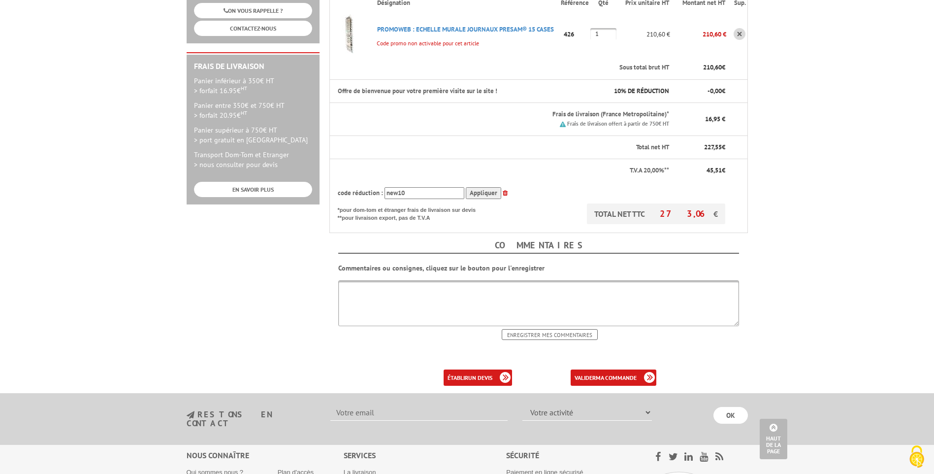
click at [594, 355] on p at bounding box center [539, 360] width 419 height 10
click at [427, 280] on textarea at bounding box center [538, 303] width 401 height 46
click at [574, 369] on link "valider ma commande" at bounding box center [614, 377] width 86 height 16
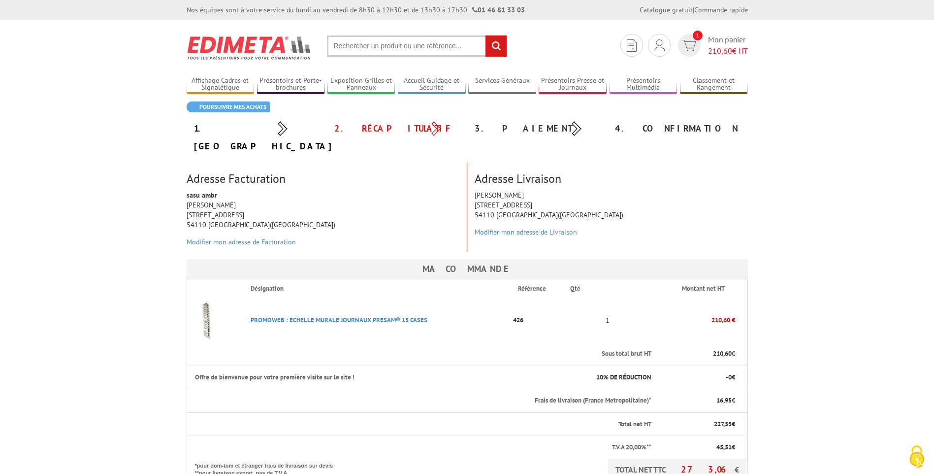
click at [734, 227] on p "Modifier mon adresse de Livraison" at bounding box center [611, 232] width 273 height 10
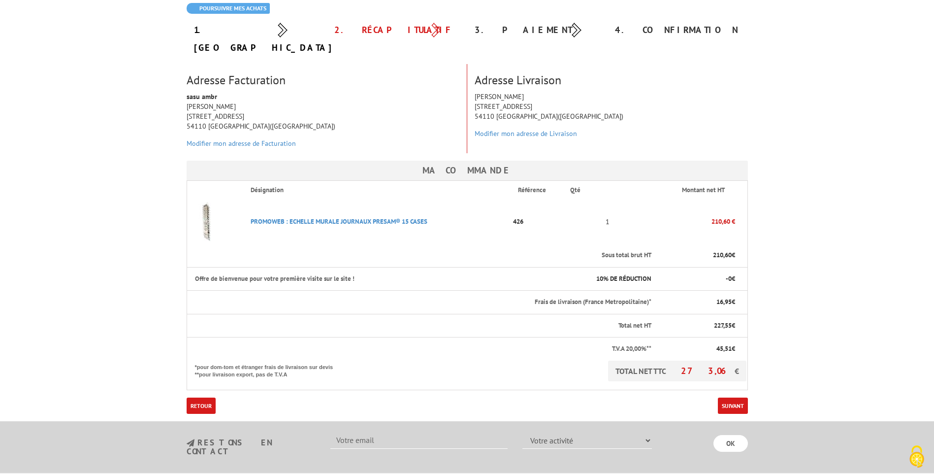
click at [481, 267] on th "Offre de bienvenue pour votre première visite sur le site !" at bounding box center [375, 279] width 376 height 24
click at [726, 397] on link "Suivant" at bounding box center [733, 405] width 30 height 16
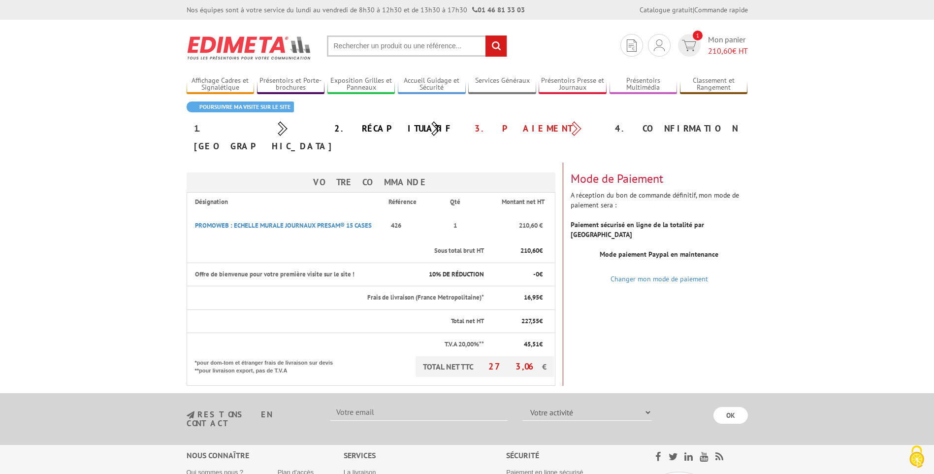
click at [649, 304] on div "Votre Commande Désignation Référence Qté Montant net HT PROMOWEB : ECHELLE MURA…" at bounding box center [467, 274] width 576 height 223
click at [523, 361] on span "273,06" at bounding box center [516, 366] width 54 height 11
click at [295, 286] on th "Frais de livraison (France Metropolitaine)*" at bounding box center [336, 298] width 298 height 24
click at [427, 211] on th "1" at bounding box center [452, 225] width 66 height 29
click at [629, 172] on h3 "Mode de Paiement" at bounding box center [659, 178] width 177 height 13
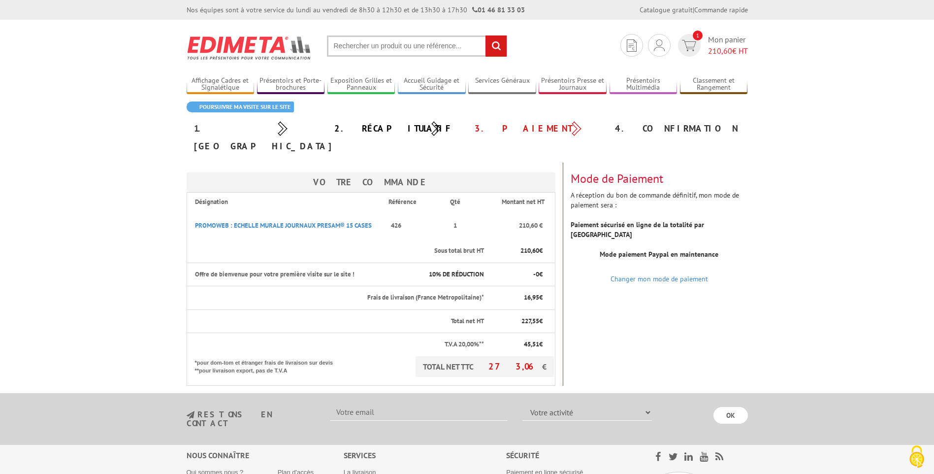
click at [647, 308] on div "Votre Commande Désignation Référence Qté Montant net HT PROMOWEB : ECHELLE MURA…" at bounding box center [467, 274] width 576 height 223
click at [675, 351] on div "Votre Commande Désignation Référence Qté Montant net HT PROMOWEB : ECHELLE MURA…" at bounding box center [467, 274] width 576 height 223
click at [675, 349] on div "Votre Commande Désignation Référence Qté Montant net HT PROMOWEB : ECHELLE MURA…" at bounding box center [467, 274] width 576 height 223
click at [673, 308] on div "Votre Commande Désignation Référence Qté Montant net HT PROMOWEB : ECHELLE MURA…" at bounding box center [467, 274] width 576 height 223
click at [770, 300] on body "Nos équipes sont à votre service du lundi au vendredi de 8h30 à 12h30 et de 13h…" at bounding box center [467, 310] width 934 height 620
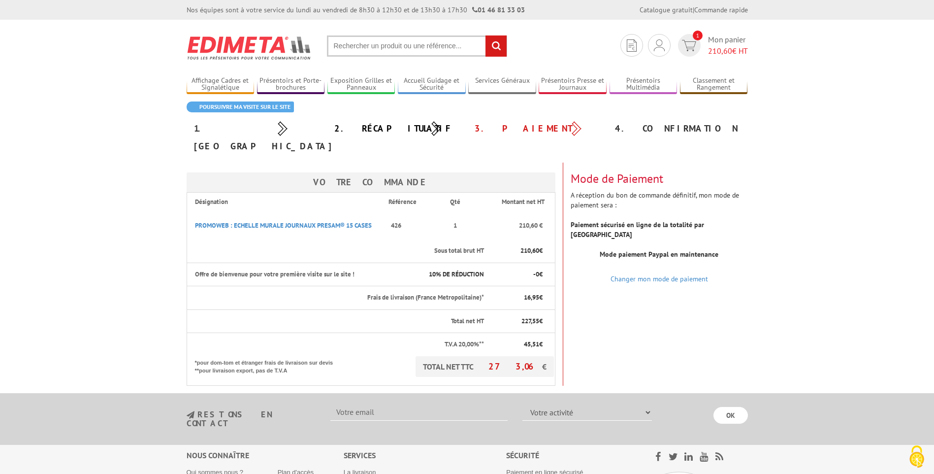
click at [682, 250] on b "Mode paiement Paypal en maintenance" at bounding box center [659, 254] width 119 height 9
click at [683, 285] on div "Votre Commande Désignation Référence Qté Montant net HT PROMOWEB : ECHELLE MURA…" at bounding box center [467, 274] width 576 height 223
click at [693, 274] on link "Changer mon mode de paiement" at bounding box center [660, 278] width 98 height 9
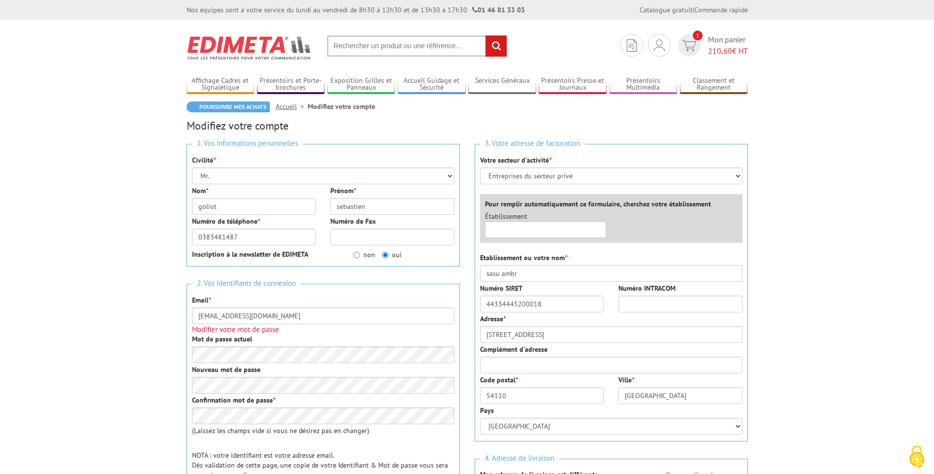
scroll to position [246, 0]
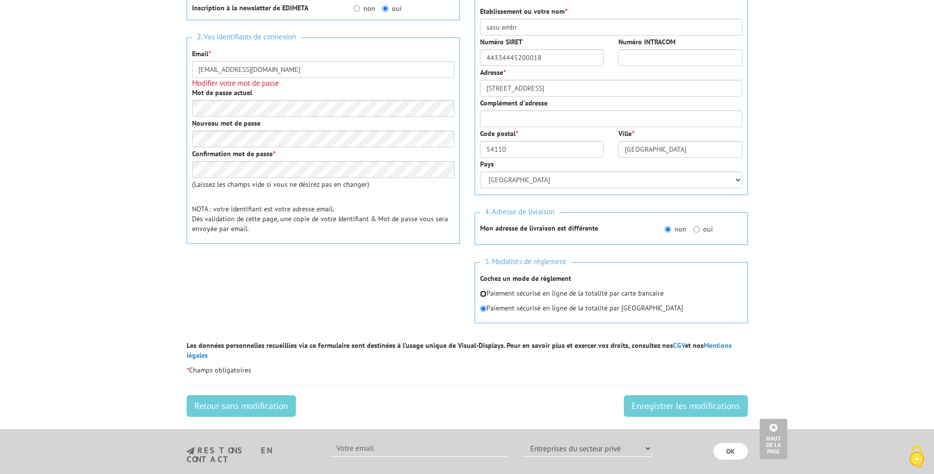
click at [480, 296] on input "radio" at bounding box center [483, 294] width 6 height 6
radio input "true"
click at [650, 395] on input "Enregistrer les modifications" at bounding box center [686, 406] width 124 height 22
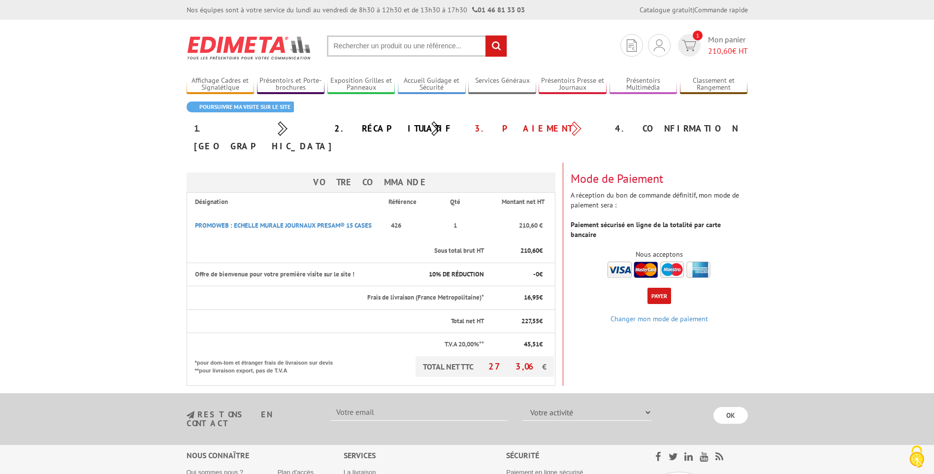
click at [661, 288] on button "Payer" at bounding box center [660, 296] width 24 height 16
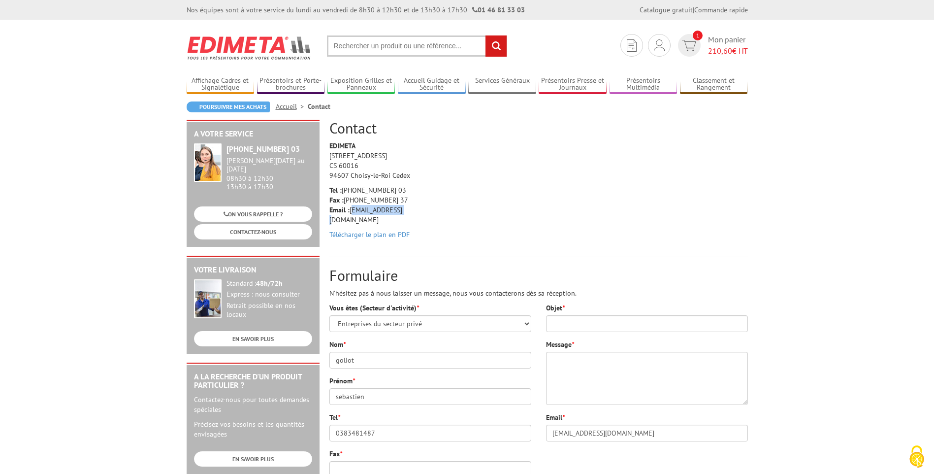
drag, startPoint x: 408, startPoint y: 211, endPoint x: 351, endPoint y: 213, distance: 57.7
click at [351, 213] on p "Tel : [PHONE_NUMBER] 03 Fax : [PHONE_NUMBER] 37 Email : [EMAIL_ADDRESS][DOMAIN_…" at bounding box center [377, 204] width 94 height 39
copy p "[EMAIL_ADDRESS][DOMAIN_NAME]"
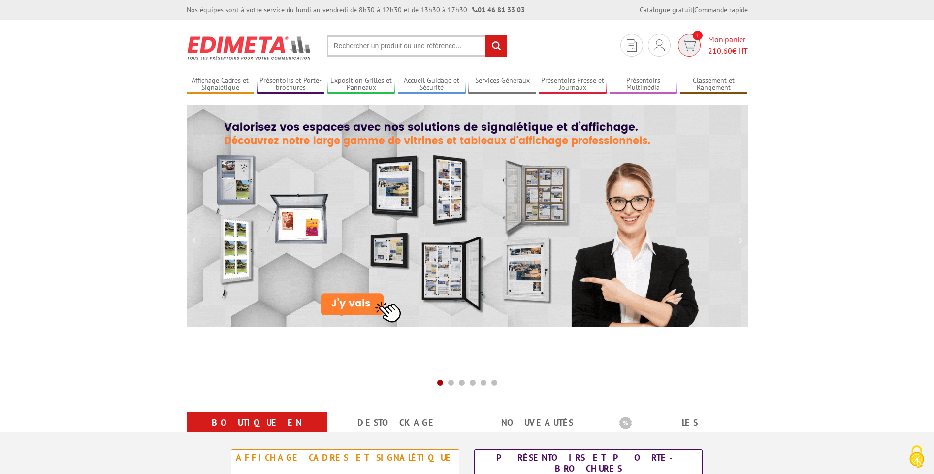
click at [717, 47] on span "210,60" at bounding box center [720, 51] width 24 height 10
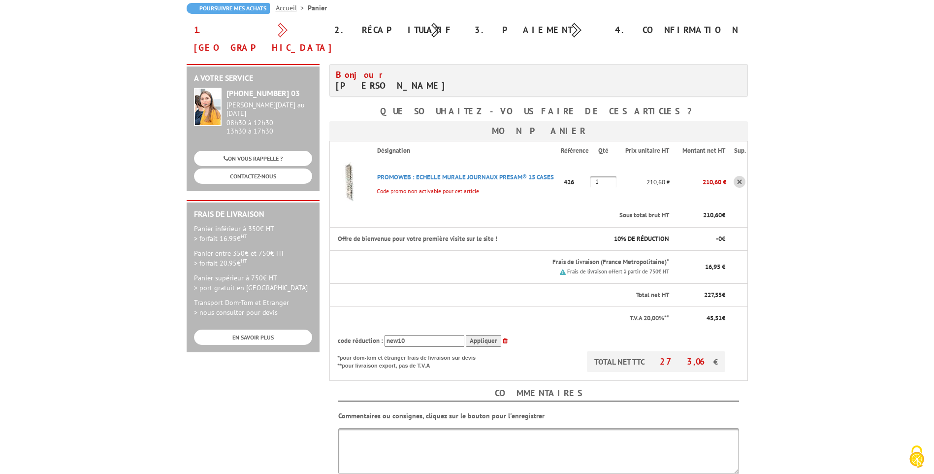
scroll to position [49, 0]
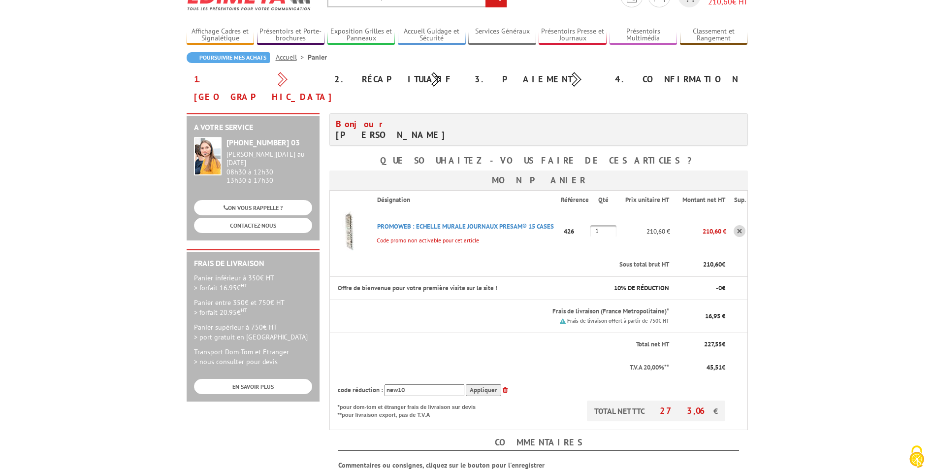
click at [842, 301] on body "Nos équipes sont à votre service du lundi au vendredi de 8h30 à 12h30 et de 13h…" at bounding box center [467, 384] width 934 height 866
click at [787, 331] on body "Nos équipes sont à votre service du lundi au vendredi de 8h30 à 12h30 et de 13h…" at bounding box center [467, 384] width 934 height 866
click at [816, 280] on body "Nos équipes sont à votre service du lundi au vendredi de 8h30 à 12h30 et de 13h…" at bounding box center [467, 384] width 934 height 866
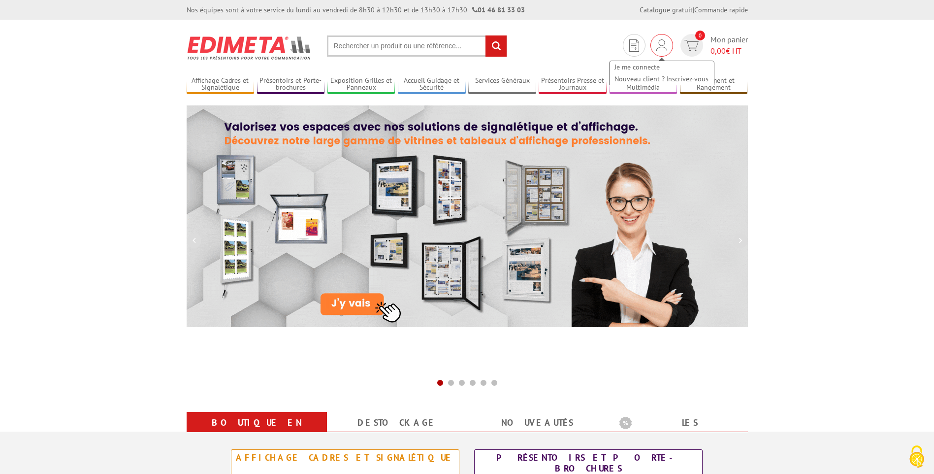
click at [667, 44] on div "Je me connecte Nouveau client ? Inscrivez-vous" at bounding box center [662, 45] width 23 height 23
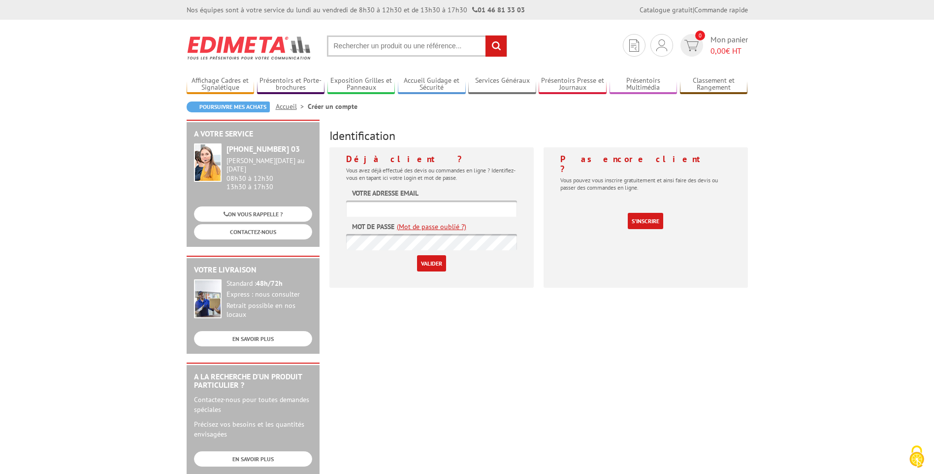
click at [371, 210] on input "text" at bounding box center [431, 208] width 171 height 16
type input "[EMAIL_ADDRESS][DOMAIN_NAME]"
click at [440, 264] on input "Valider" at bounding box center [431, 263] width 29 height 16
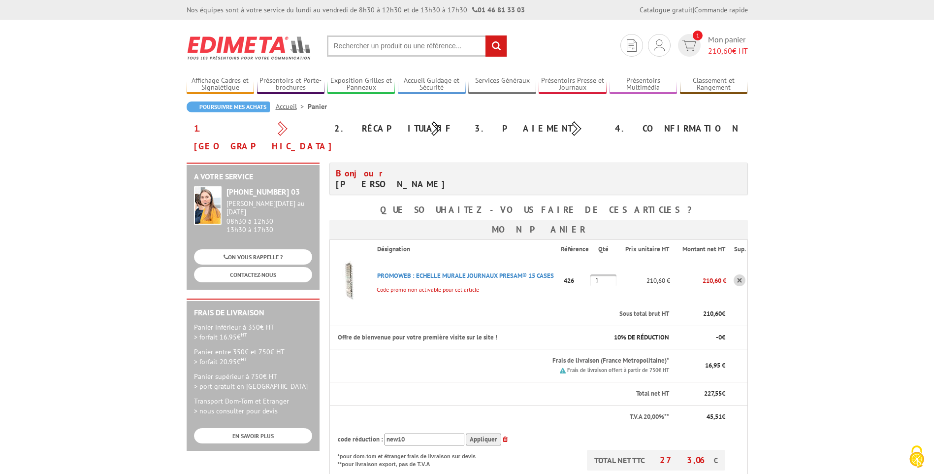
scroll to position [246, 0]
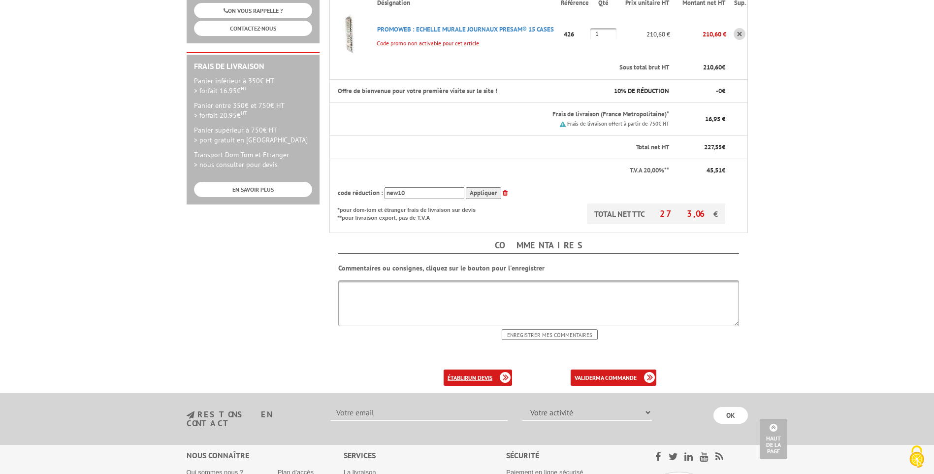
click at [457, 369] on link "établir un devis" at bounding box center [478, 377] width 68 height 16
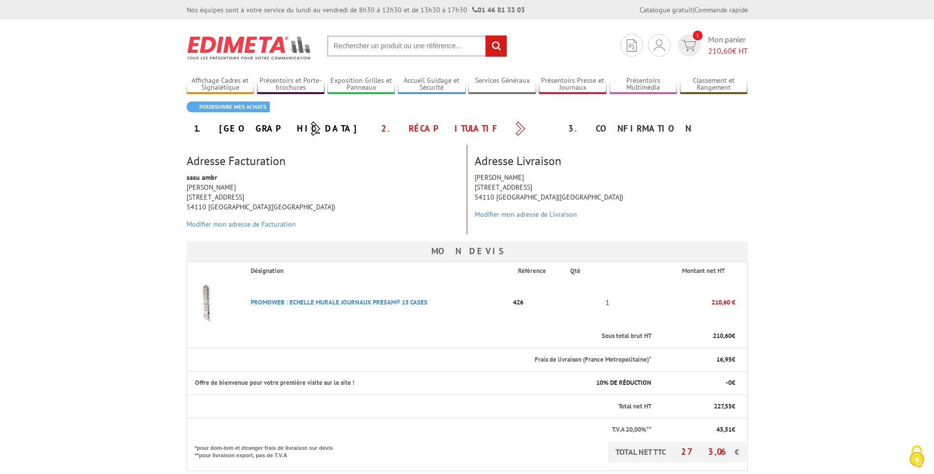
scroll to position [197, 0]
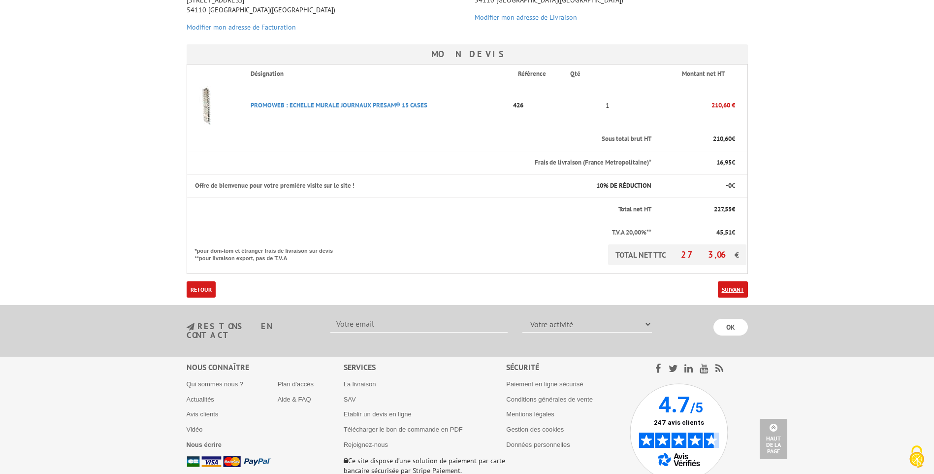
click at [737, 288] on link "Suivant" at bounding box center [733, 289] width 30 height 16
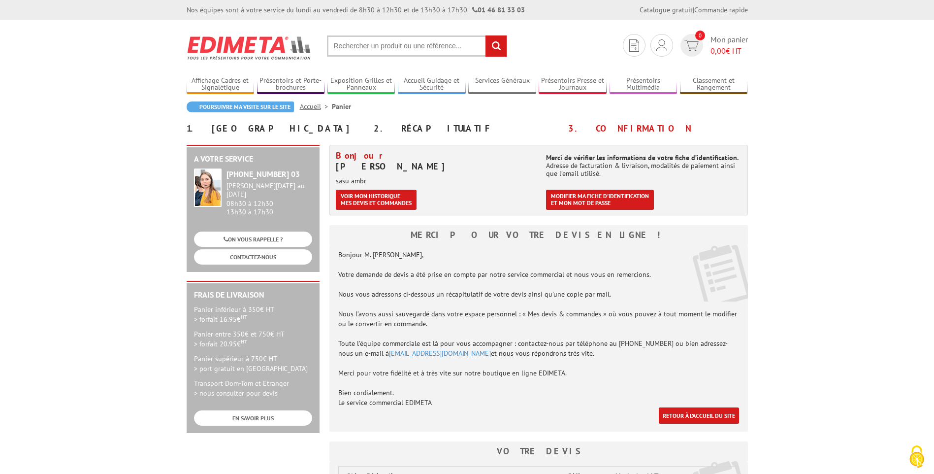
scroll to position [197, 0]
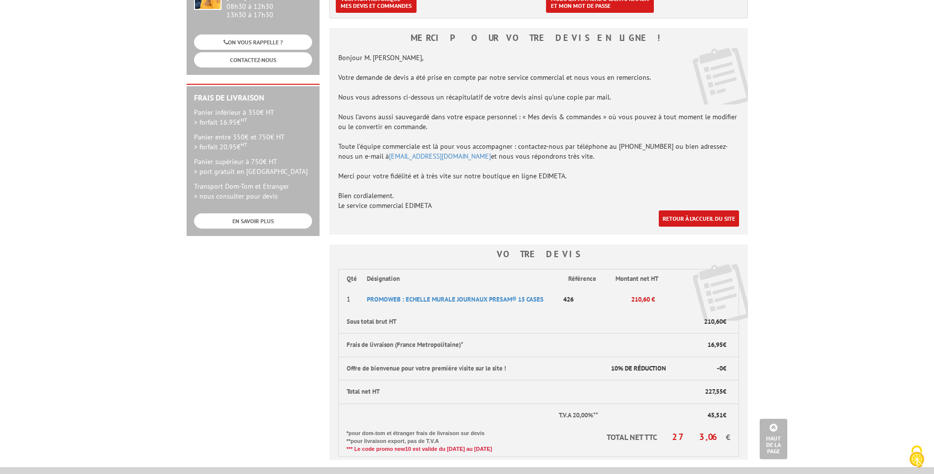
click at [850, 294] on body "Nos équipes sont à votre service du lundi au vendredi de 8h30 à 12h30 et de 13h…" at bounding box center [467, 249] width 934 height 892
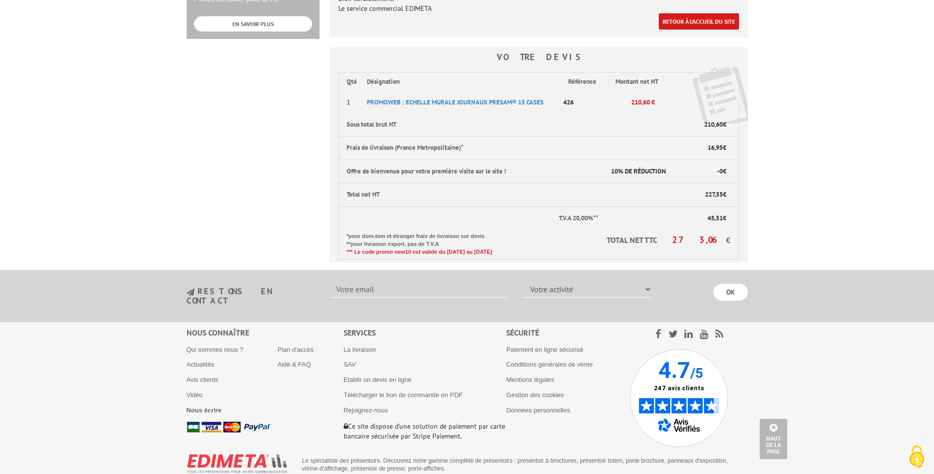
click at [790, 199] on body "Nos équipes sont à votre service du lundi au vendredi de 8h30 à 12h30 et de 13h…" at bounding box center [467, 52] width 934 height 892
click at [377, 165] on th "Offre de bienvenue pour votre première visite sur le site !" at bounding box center [468, 172] width 261 height 24
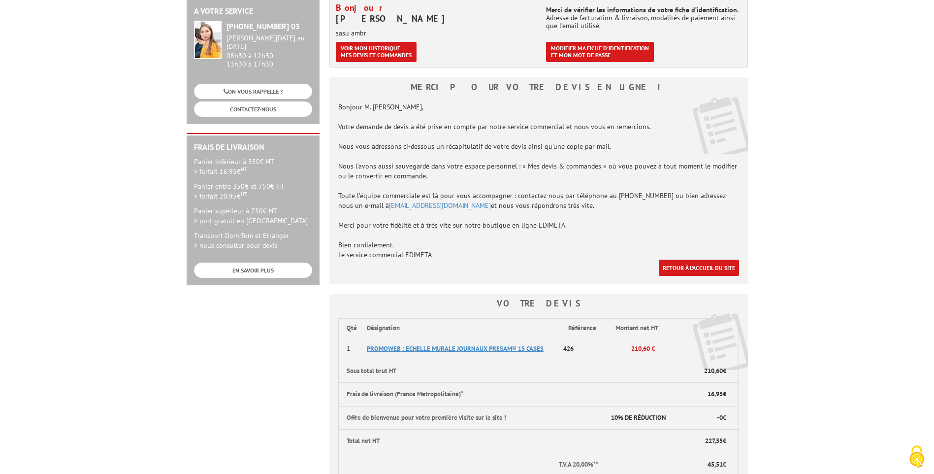
click at [454, 350] on span "PROMOWEB : ECHELLE MURALE JOURNAUX PRESAM® 15 CASES" at bounding box center [455, 348] width 177 height 8
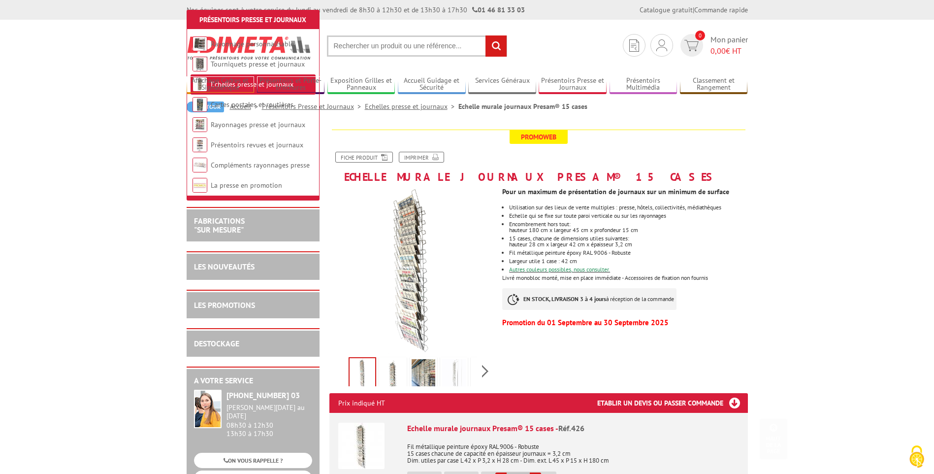
scroll to position [246, 0]
